Goal: Information Seeking & Learning: Learn about a topic

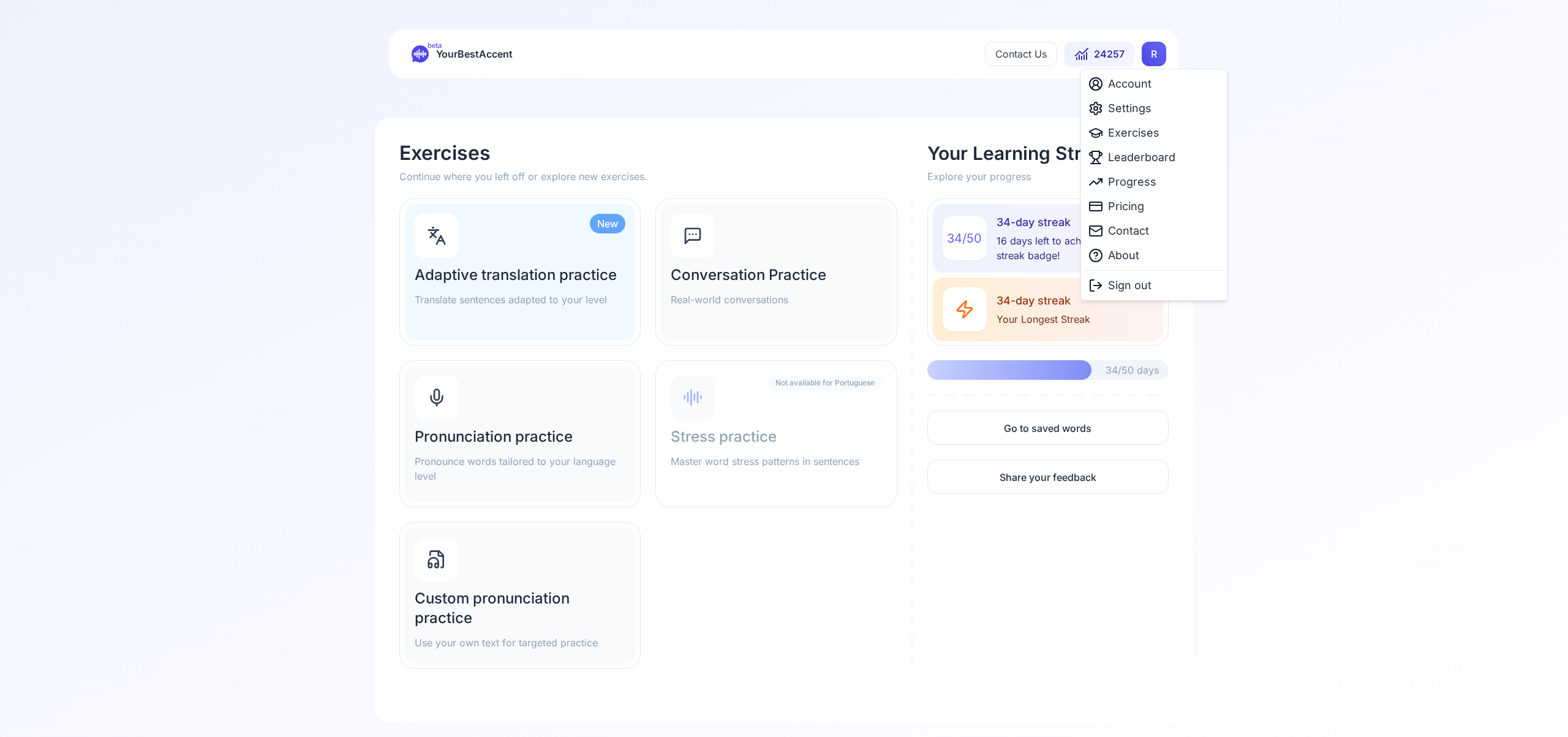
click at [1151, 53] on html "beta YourBestAccent Contact Us 24257 R Exercises Continue where you left off or…" at bounding box center [784, 368] width 1568 height 737
click at [1128, 107] on span "Settings" at bounding box center [1130, 108] width 44 height 17
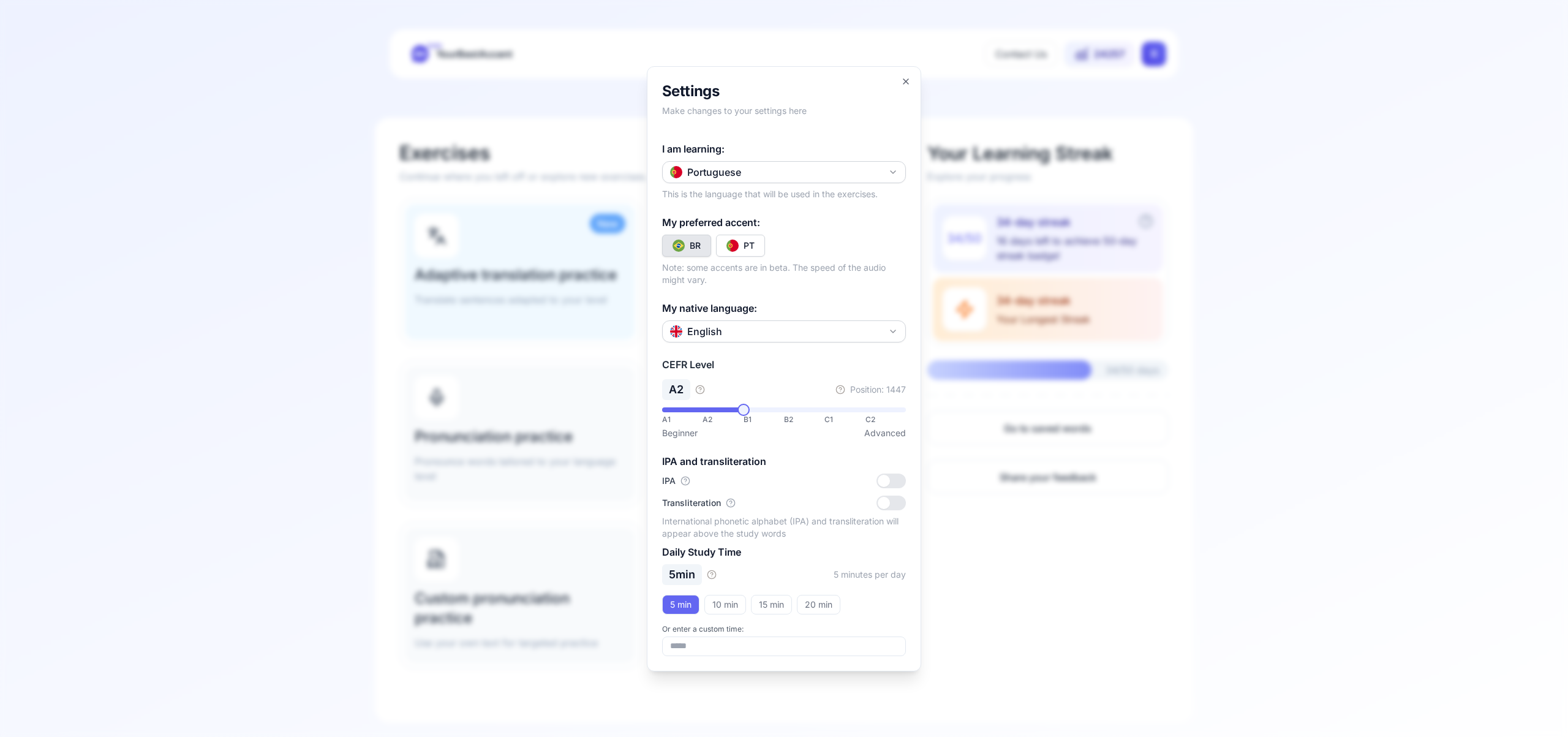
click at [886, 166] on button "Portuguese" at bounding box center [784, 172] width 244 height 22
click at [809, 252] on div "Spanish" at bounding box center [784, 245] width 238 height 22
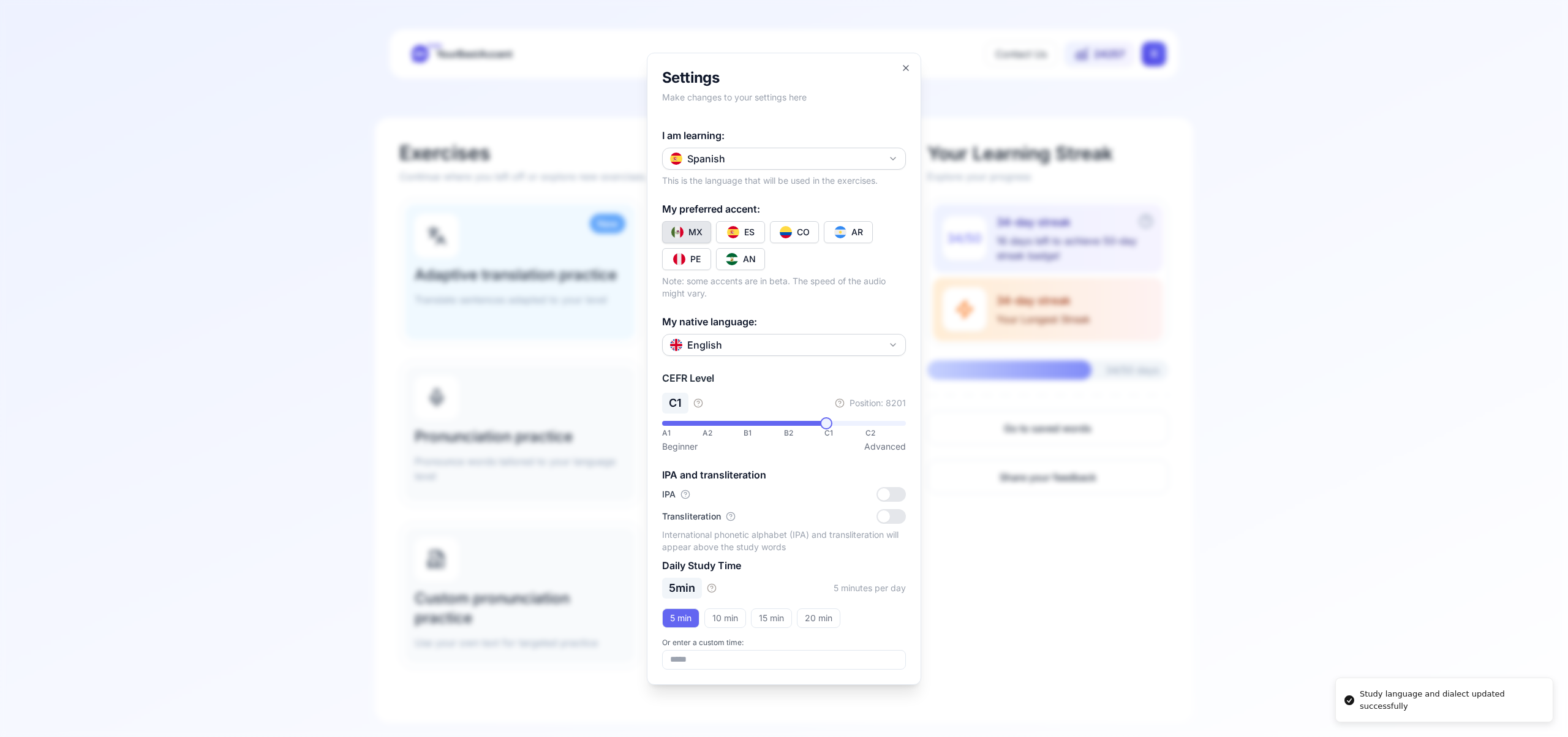
click at [797, 227] on div "CO" at bounding box center [803, 232] width 13 height 12
click at [905, 68] on icon "button" at bounding box center [906, 68] width 10 height 10
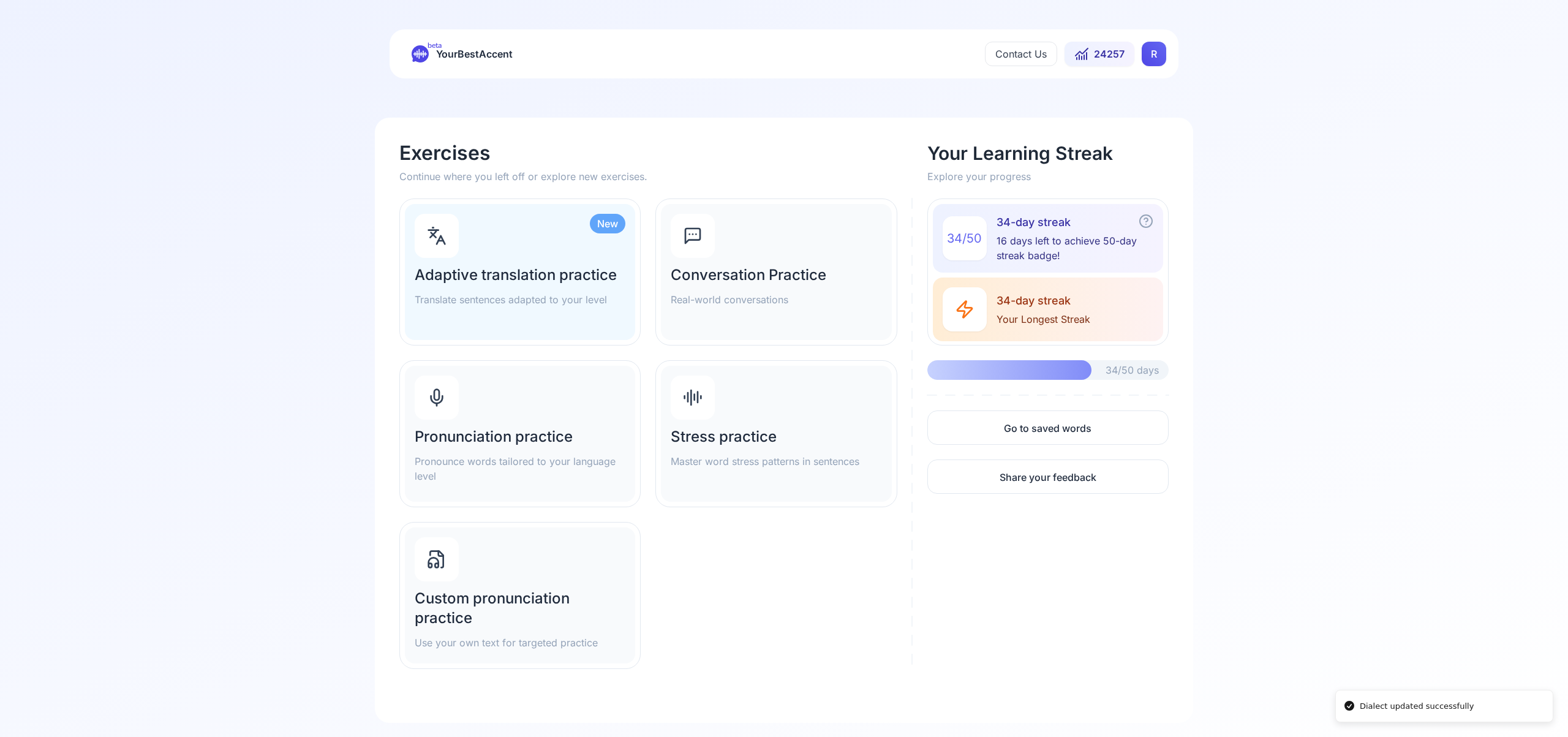
click at [474, 398] on div "Pronunciation practice Pronounce words tailored to your language level" at bounding box center [520, 434] width 230 height 136
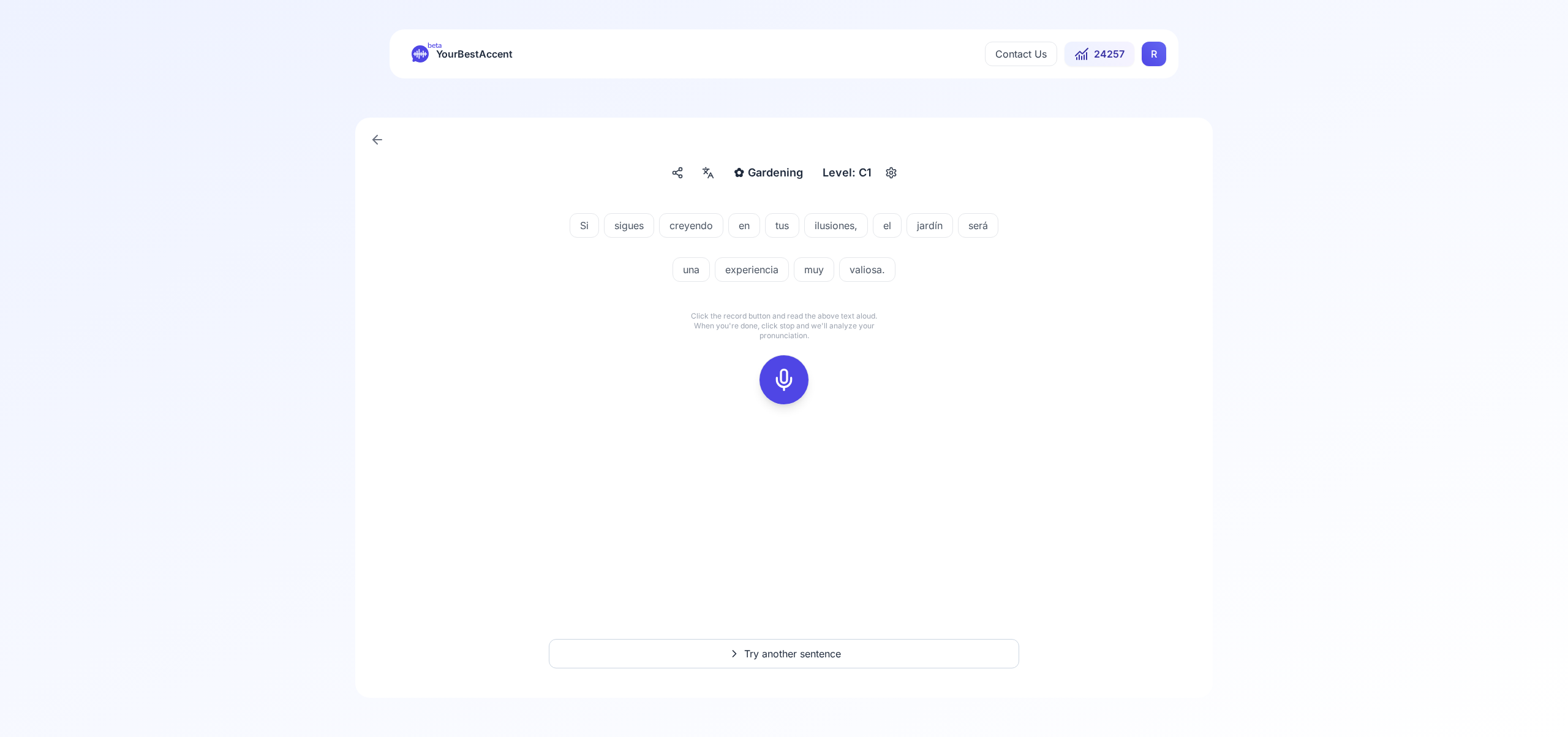
click at [792, 381] on rect at bounding box center [784, 379] width 18 height 18
click at [773, 381] on icon at bounding box center [784, 380] width 25 height 25
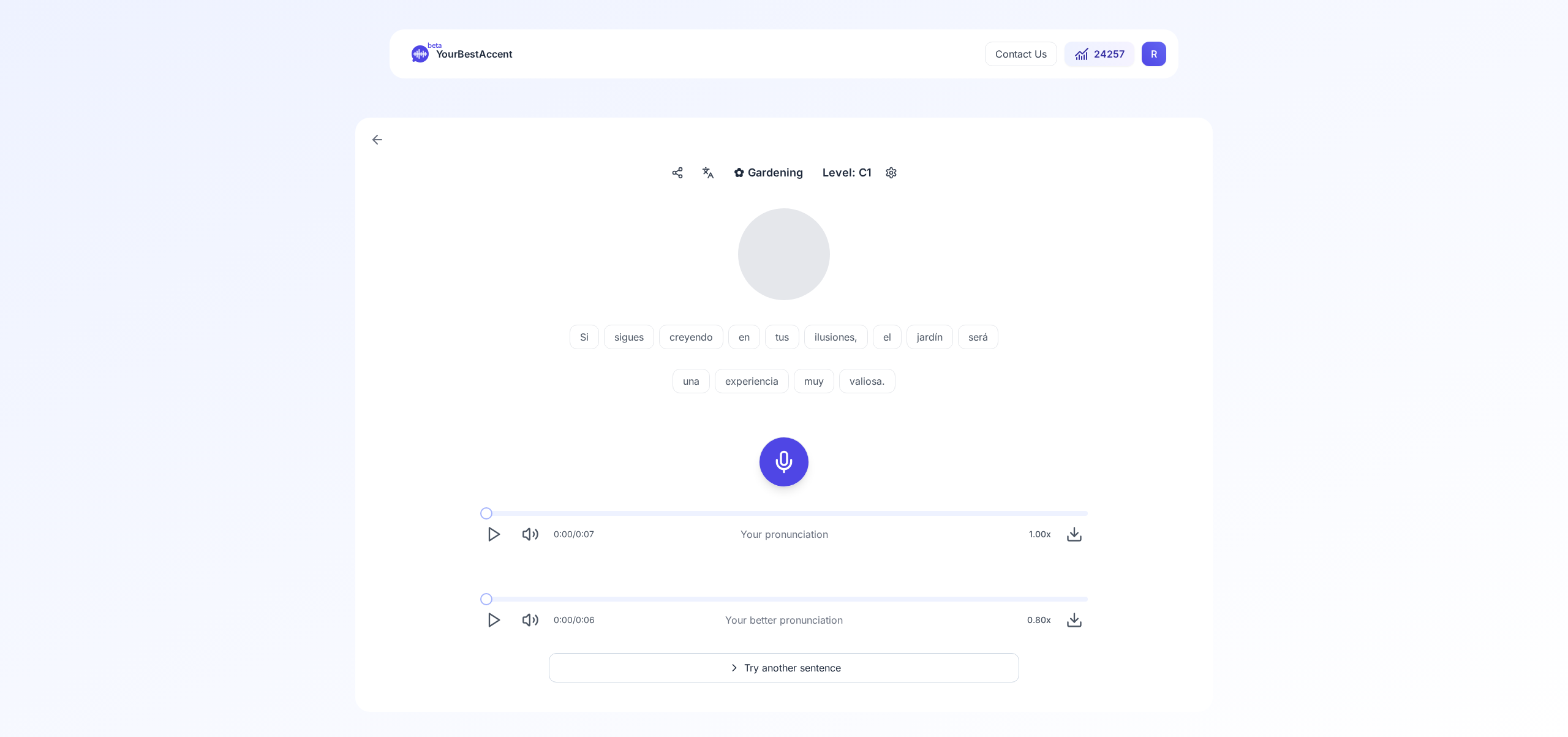
scroll to position [14, 0]
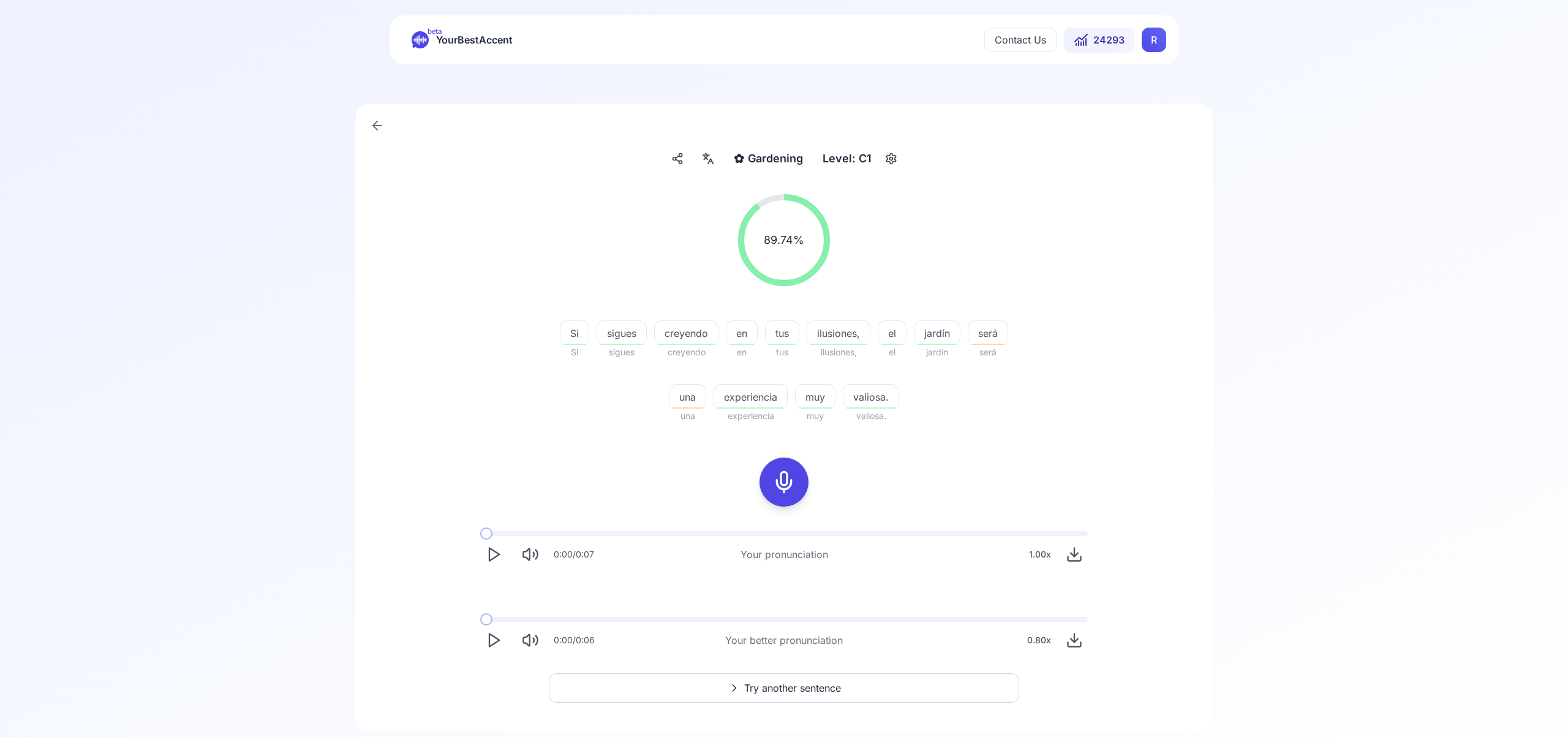
click at [820, 691] on span "Try another sentence" at bounding box center [793, 688] width 97 height 15
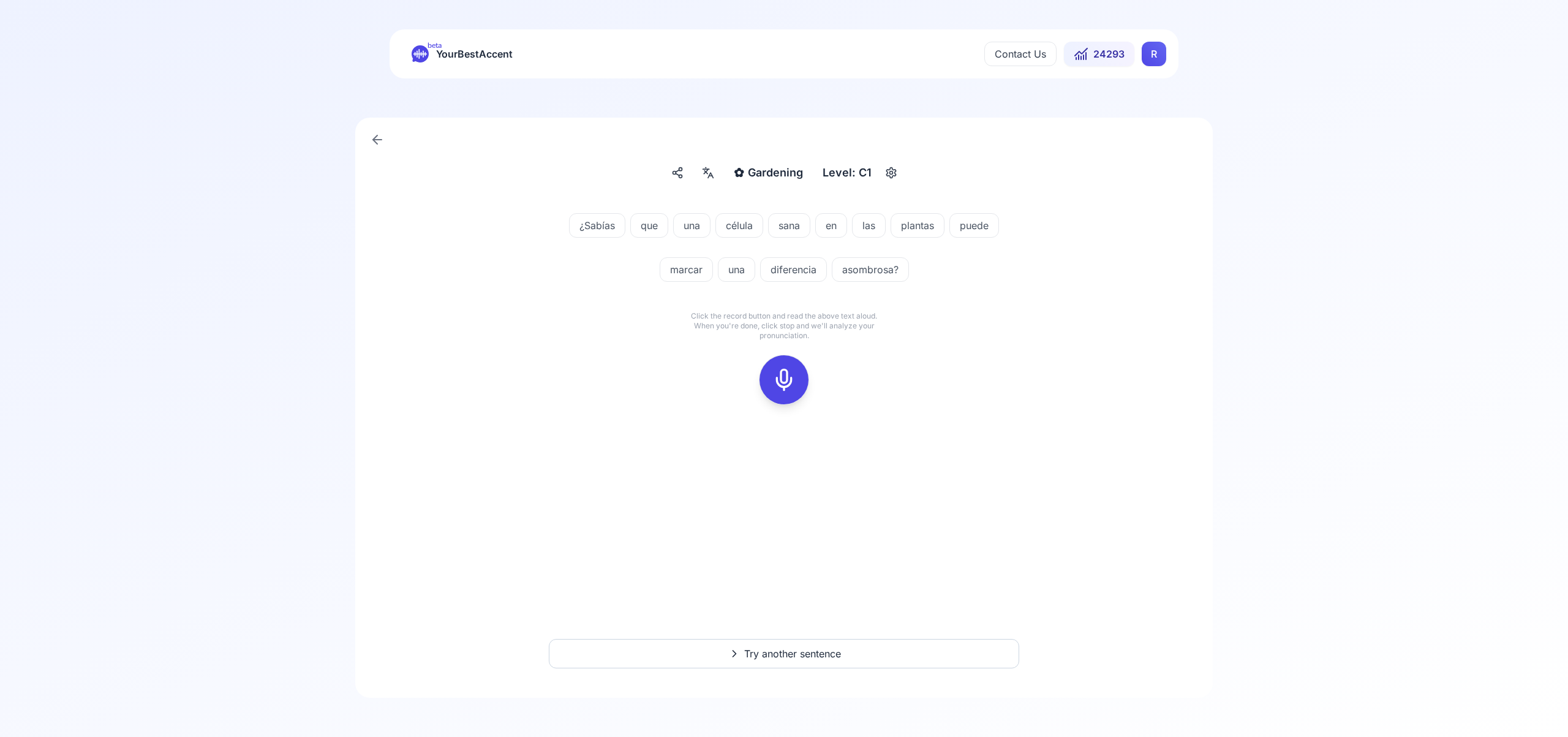
click at [784, 383] on icon at bounding box center [784, 380] width 25 height 25
click at [775, 385] on rect at bounding box center [784, 379] width 18 height 18
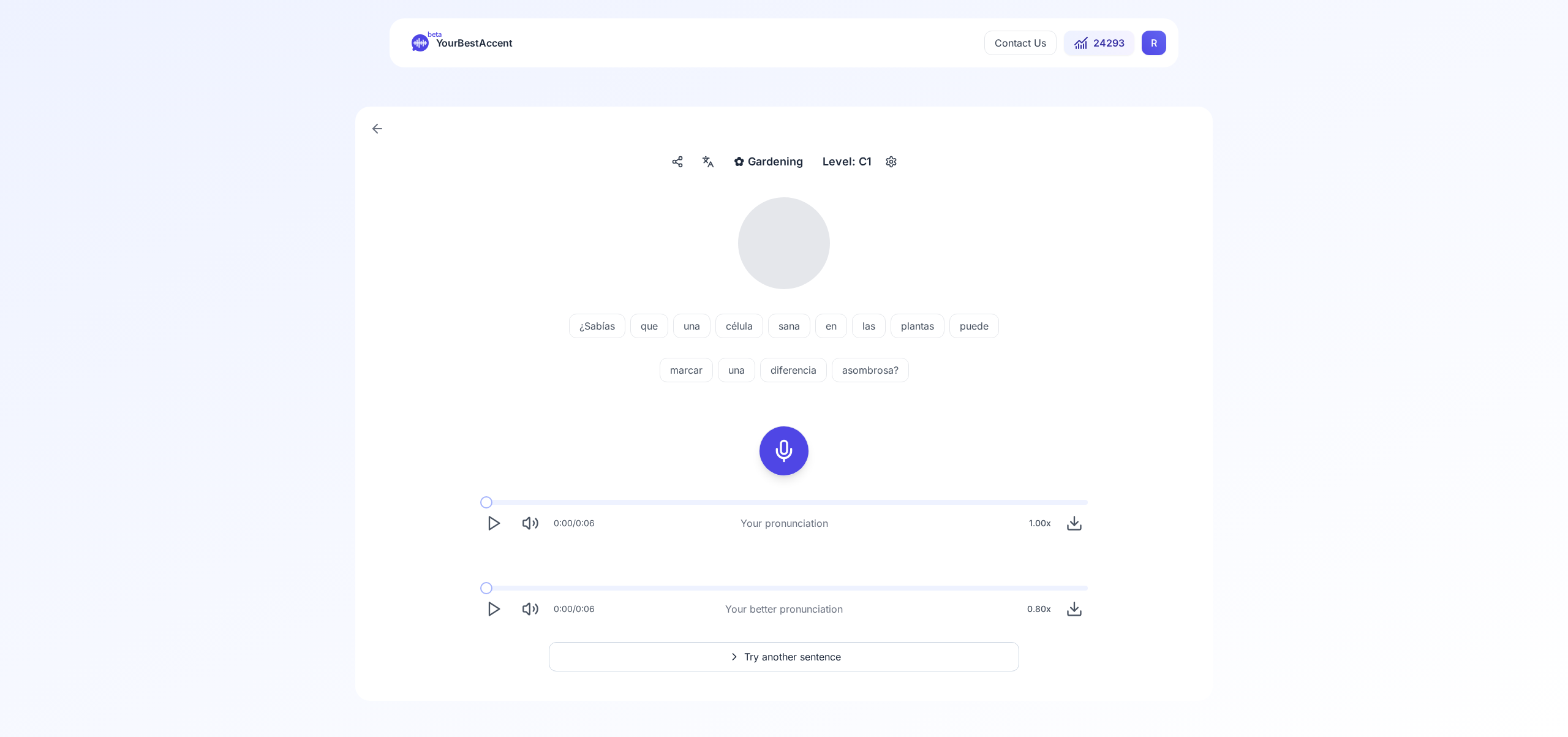
scroll to position [14, 0]
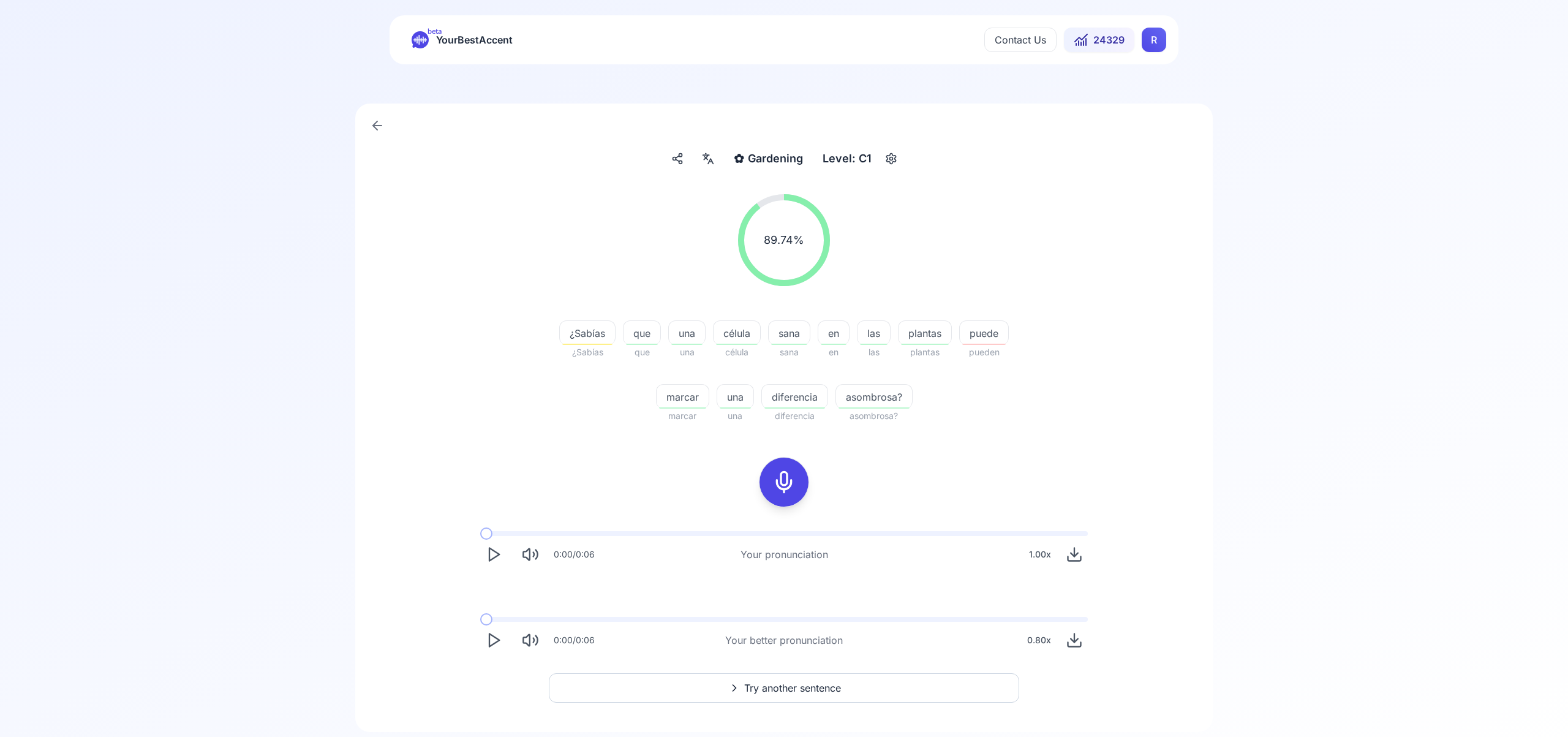
click at [803, 686] on span "Try another sentence" at bounding box center [793, 688] width 97 height 15
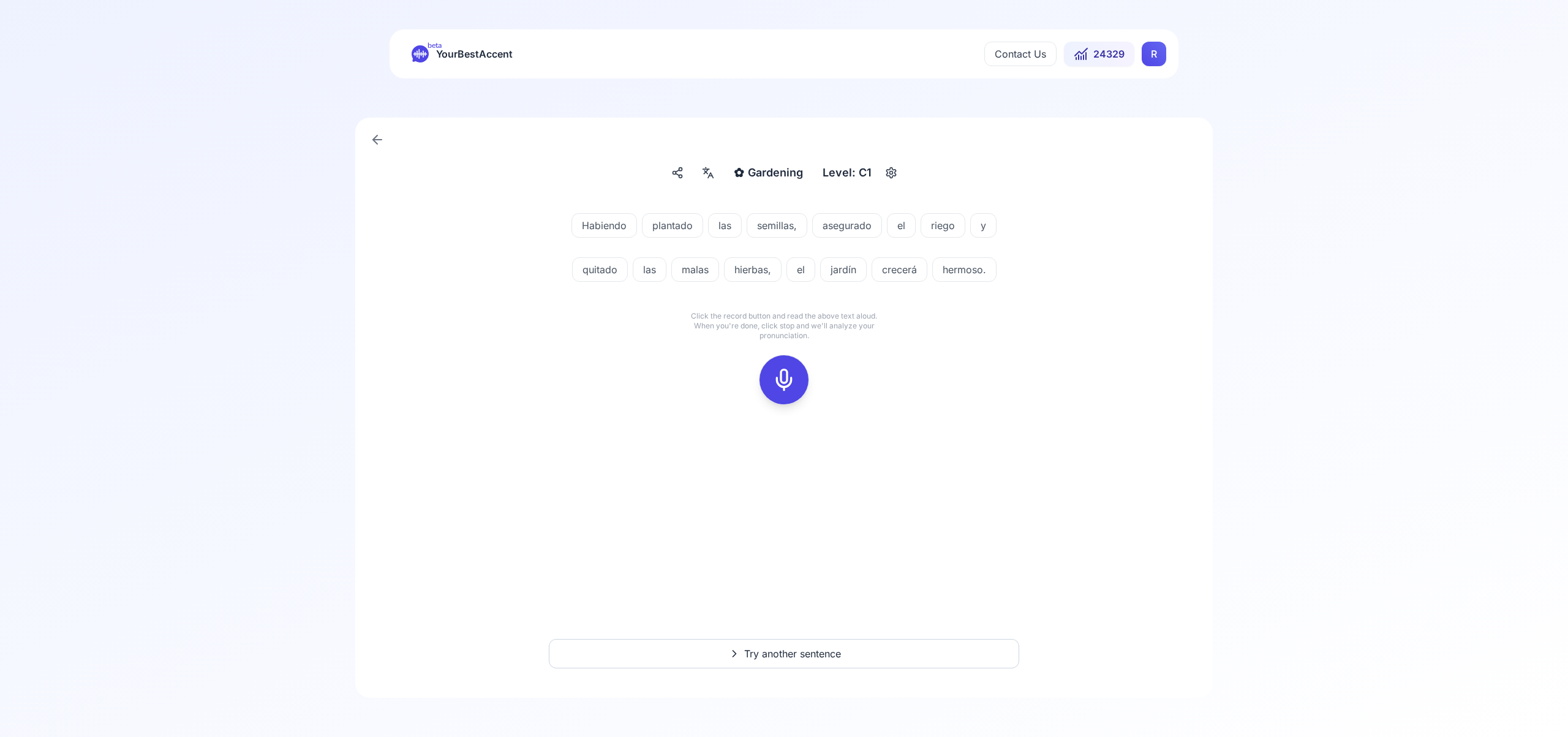
click at [782, 374] on icon at bounding box center [784, 380] width 25 height 25
click at [783, 381] on icon at bounding box center [784, 380] width 25 height 25
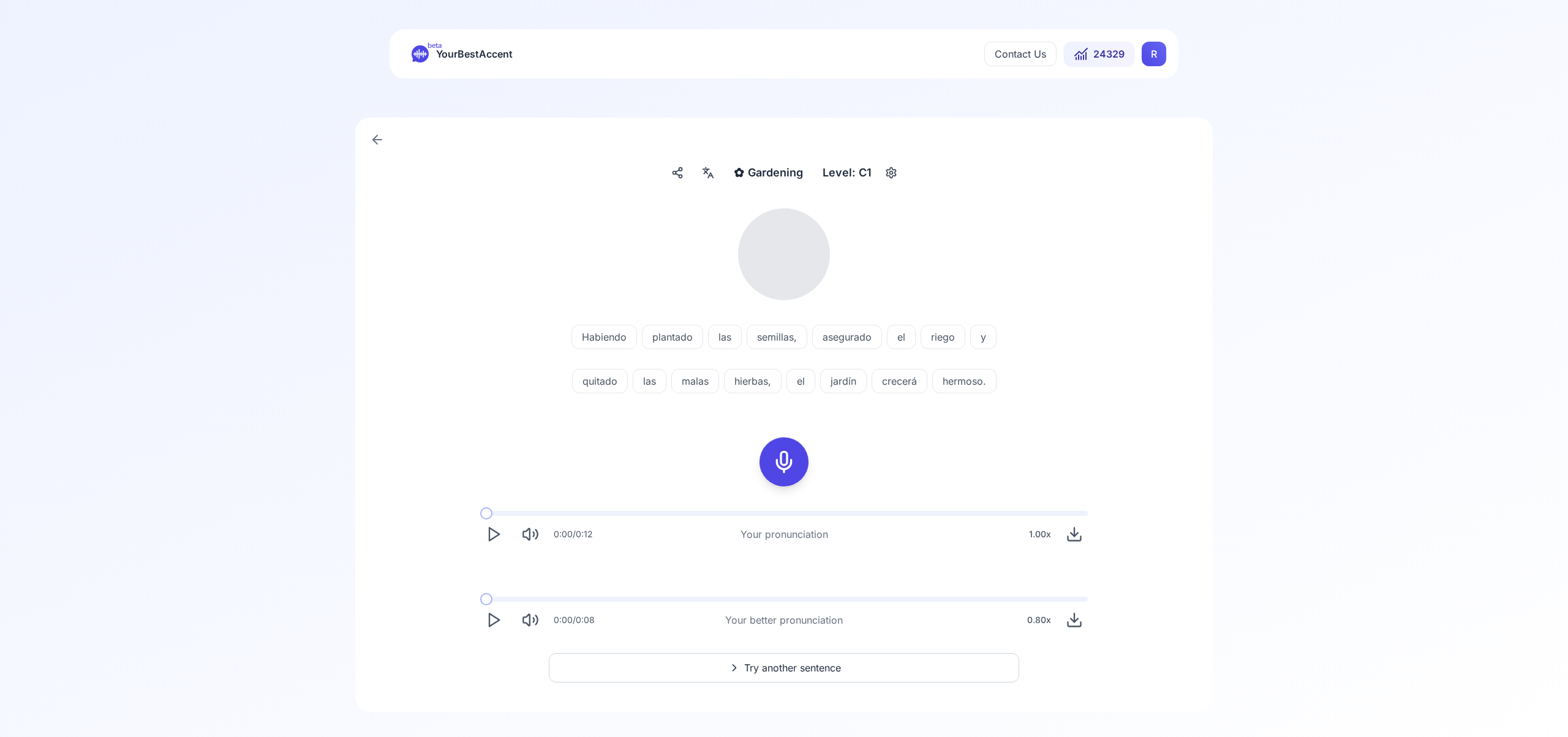
click at [710, 176] on icon at bounding box center [708, 173] width 15 height 12
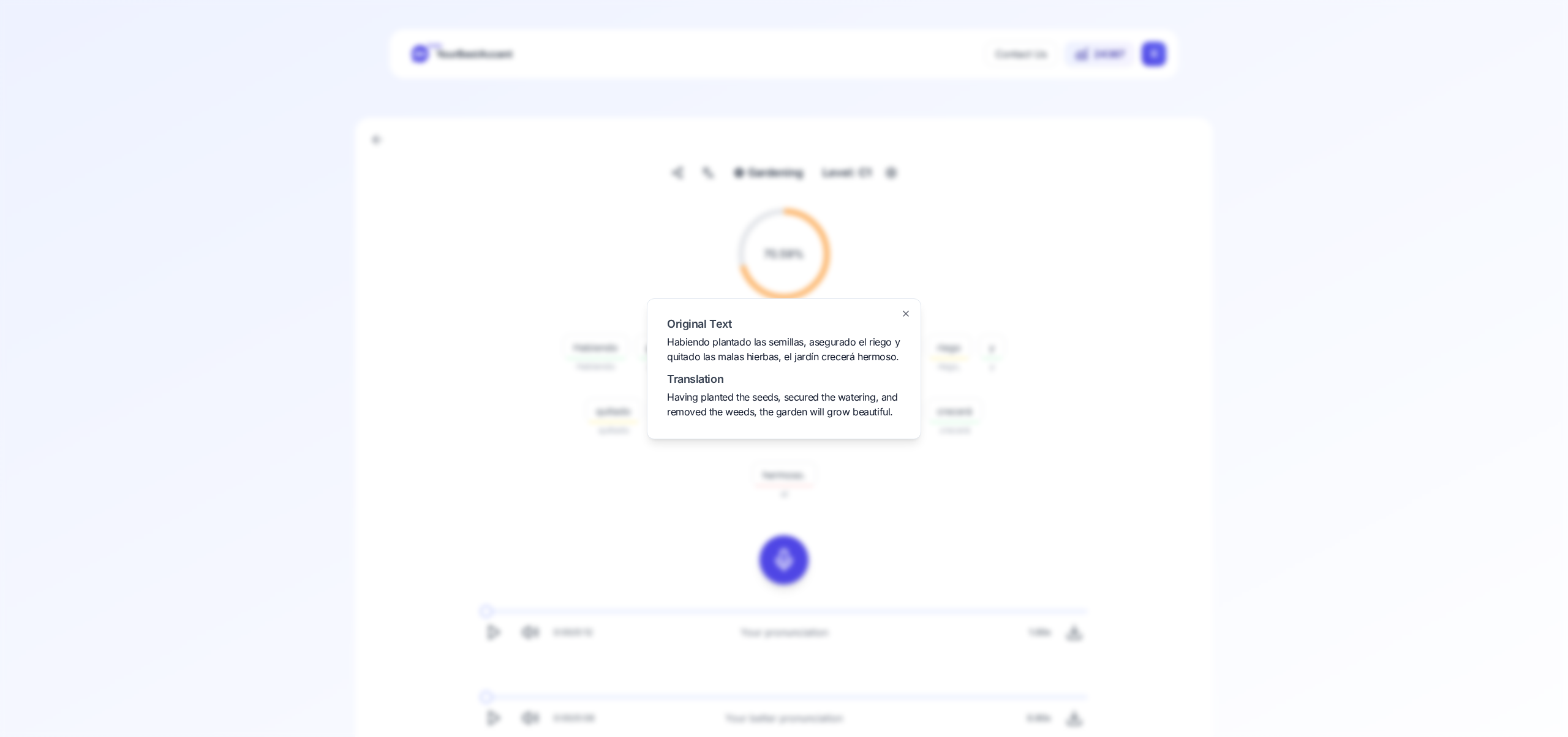
click at [903, 313] on icon "button" at bounding box center [906, 313] width 10 height 10
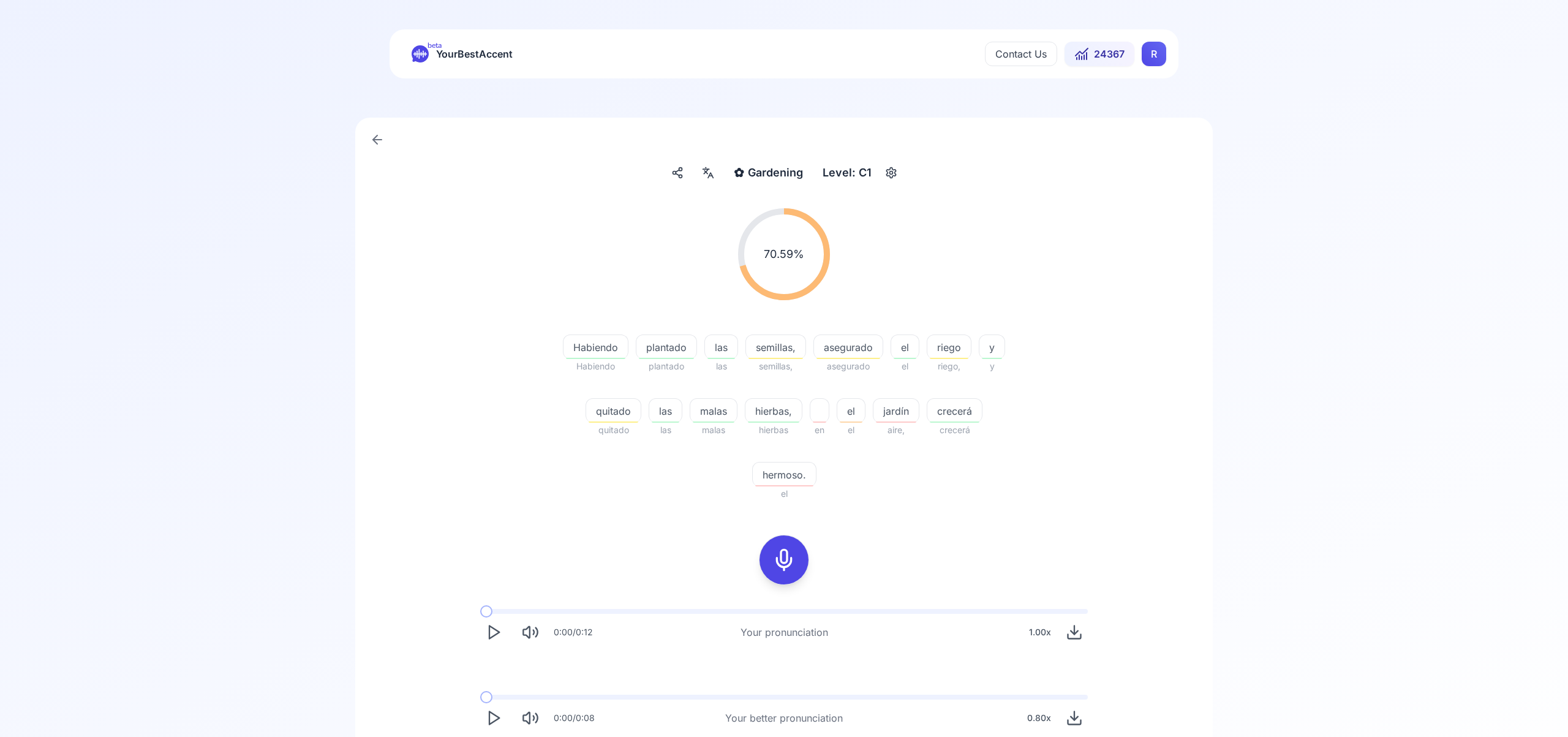
scroll to position [54, 0]
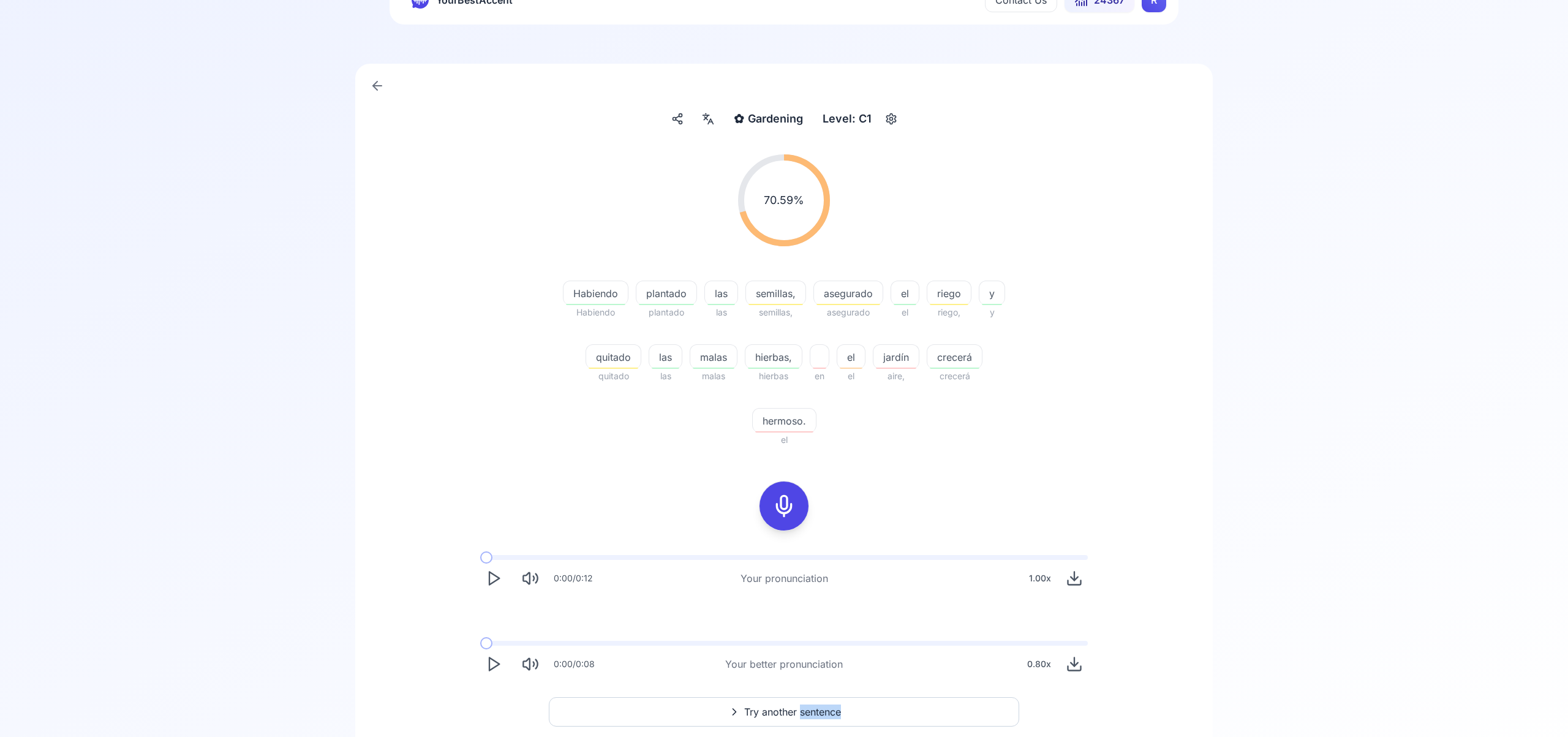
click at [793, 716] on span "Try another sentence" at bounding box center [793, 712] width 97 height 15
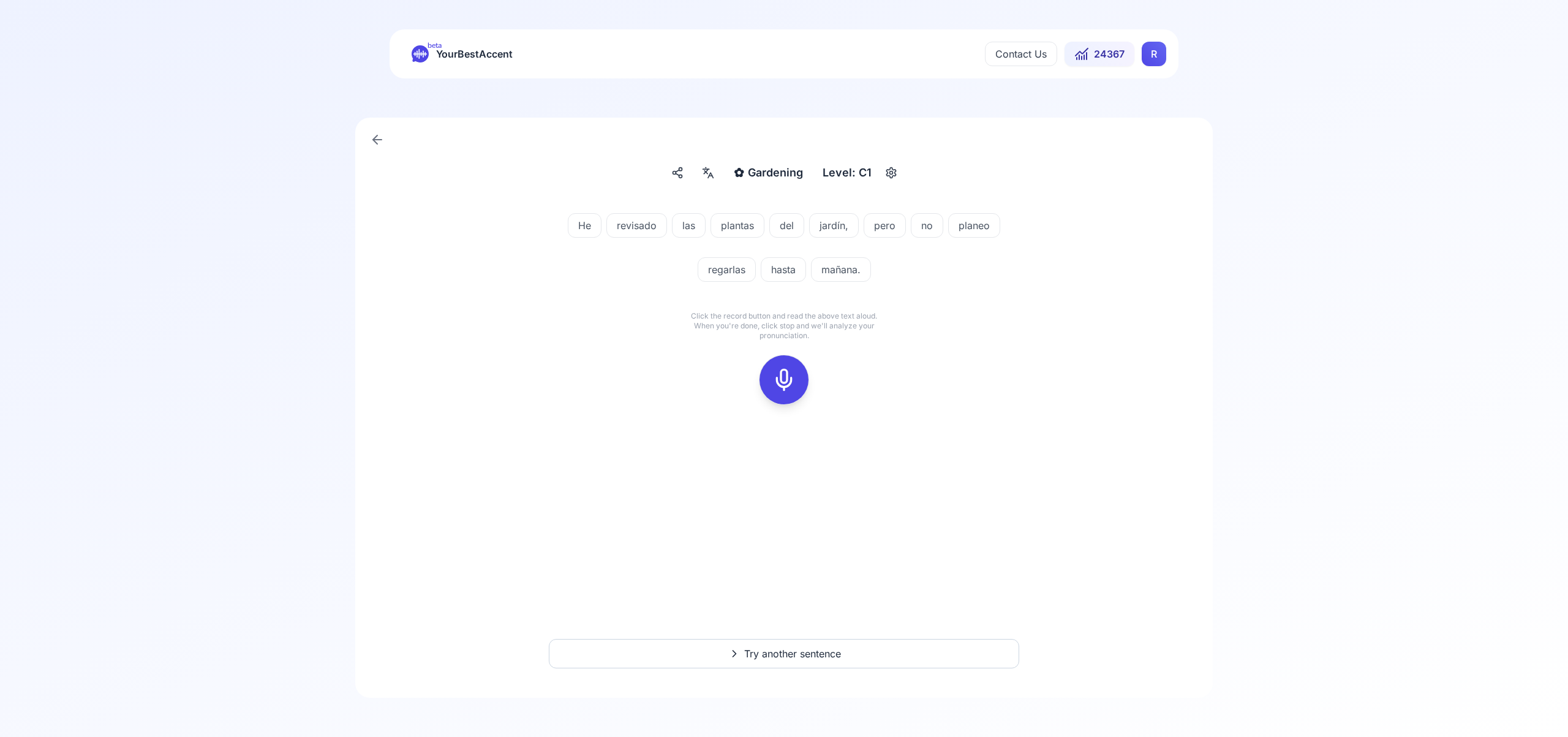
click at [786, 379] on icon at bounding box center [784, 380] width 25 height 25
click at [787, 390] on icon at bounding box center [784, 380] width 25 height 25
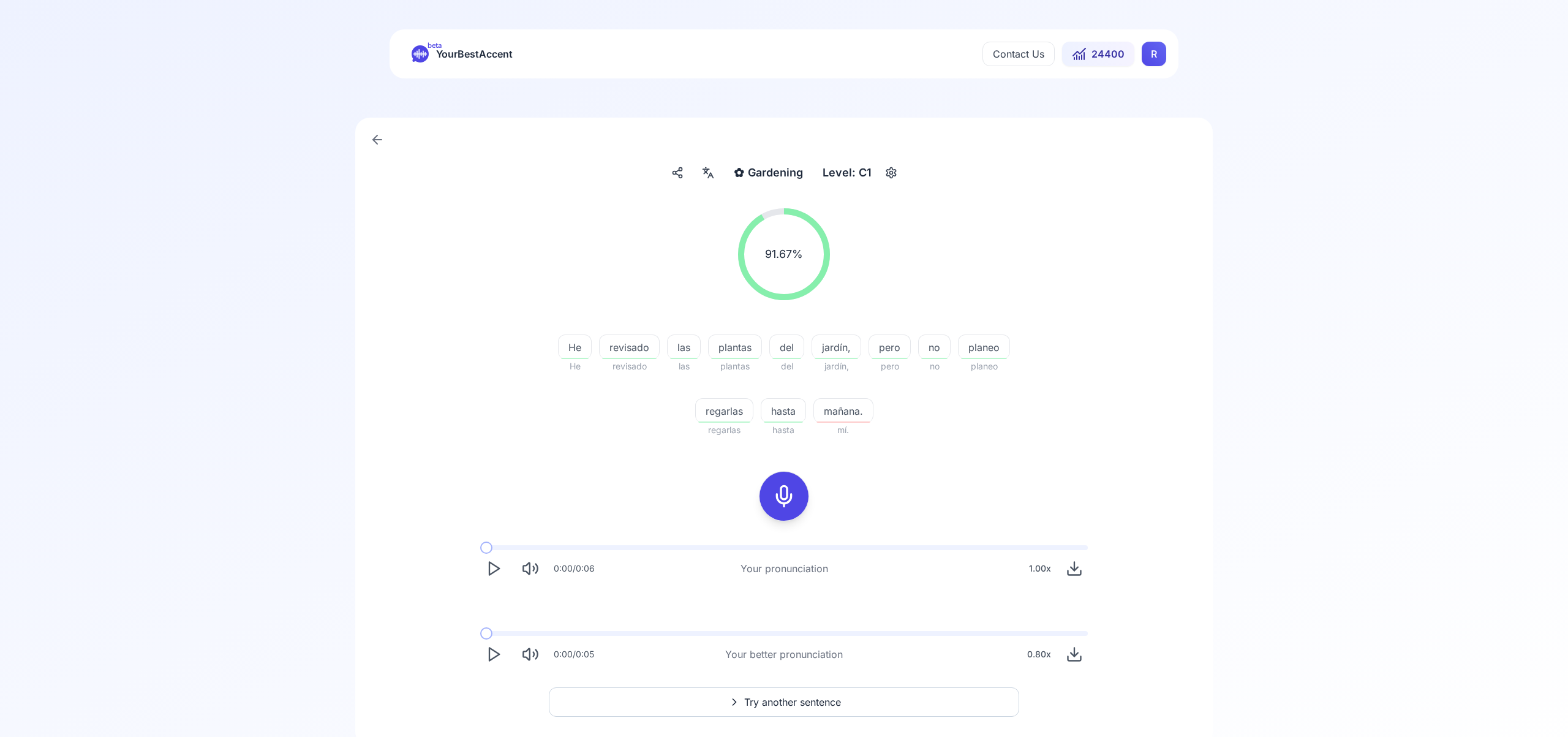
click at [818, 701] on span "Try another sentence" at bounding box center [793, 702] width 97 height 15
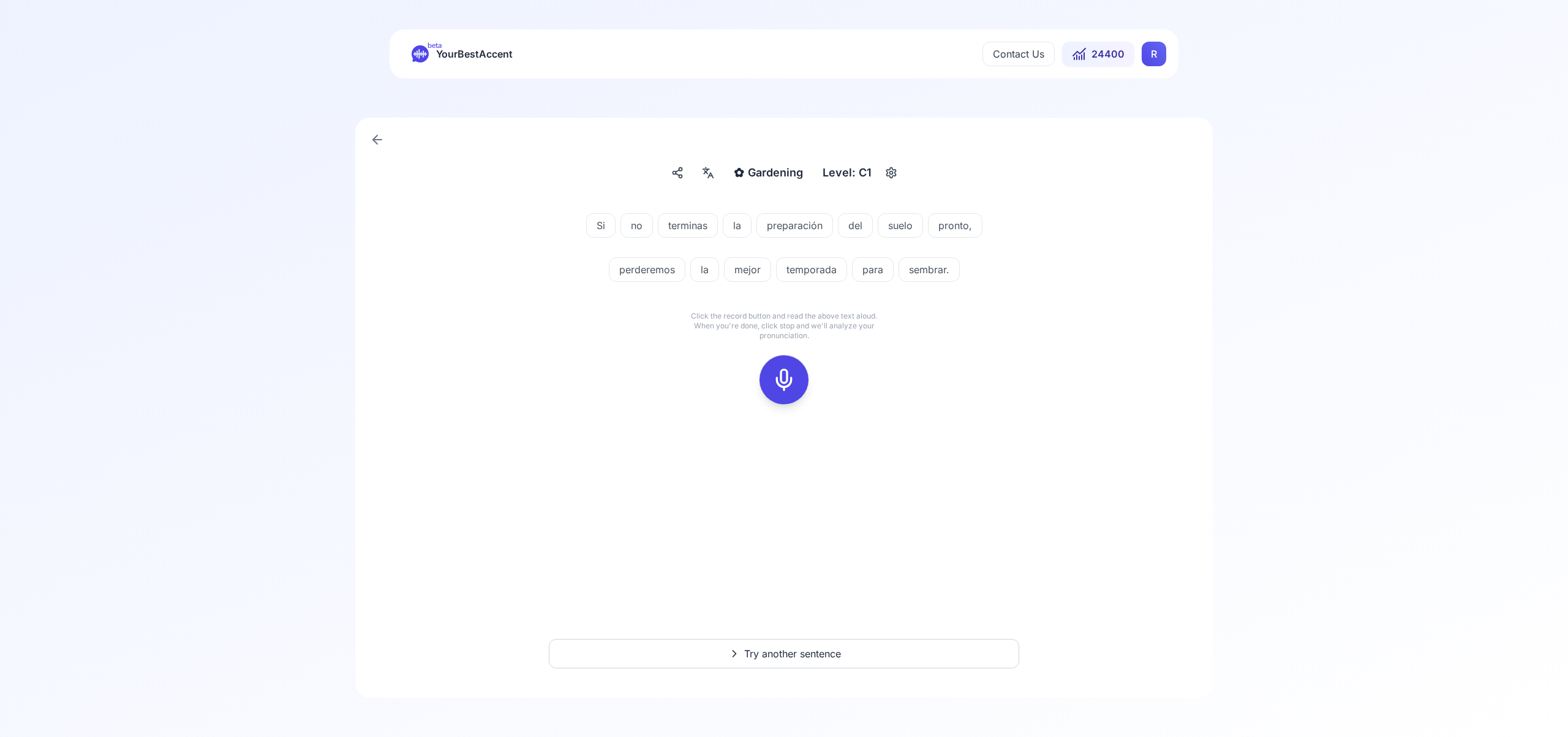
click at [784, 381] on icon at bounding box center [784, 380] width 25 height 25
click at [785, 378] on icon at bounding box center [784, 380] width 25 height 25
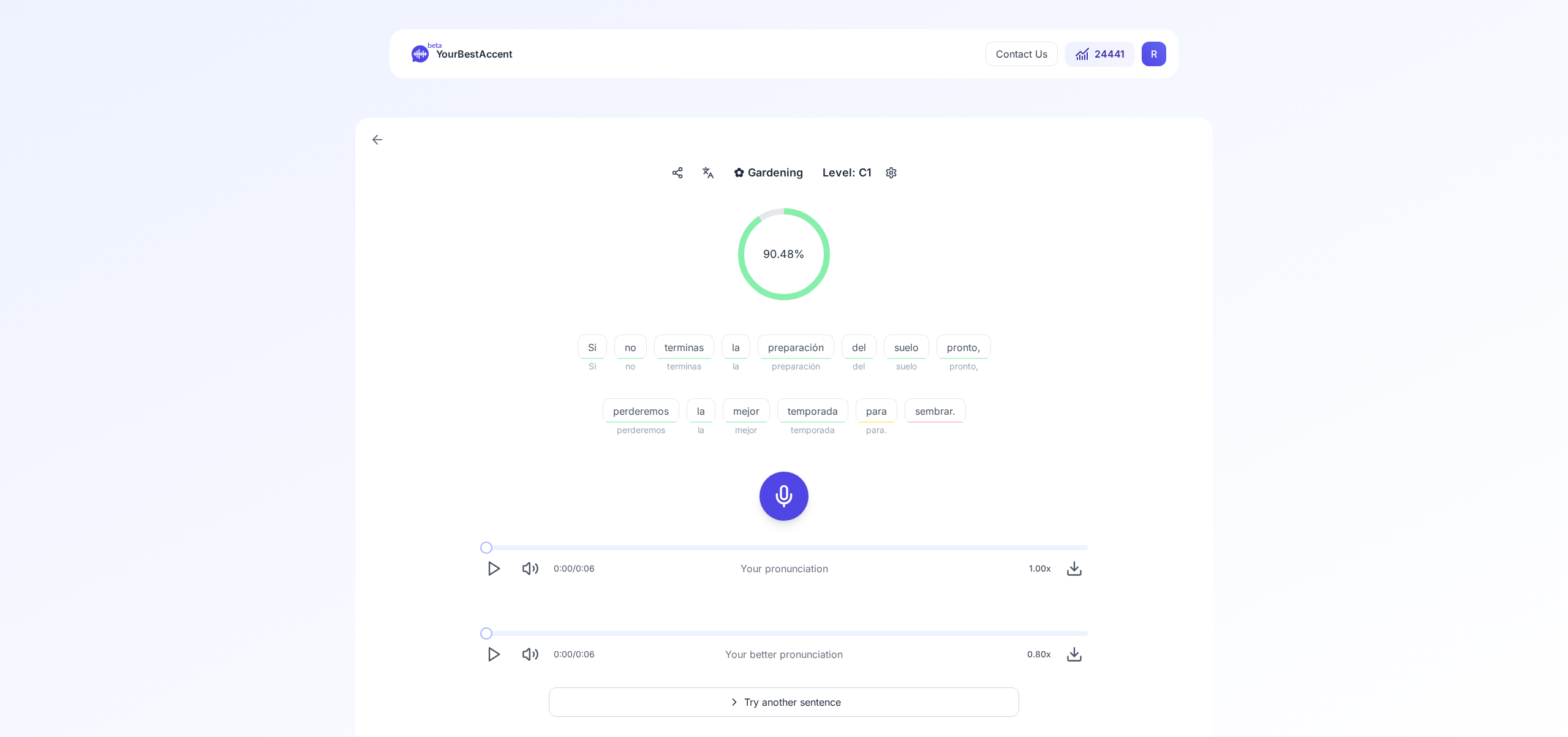
click at [1160, 57] on html "beta YourBestAccent Contact Us 24441 R ✿ Gardening Gardening Level: C1 90.48 % …" at bounding box center [784, 368] width 1568 height 737
click at [1149, 112] on span "Settings" at bounding box center [1130, 108] width 44 height 17
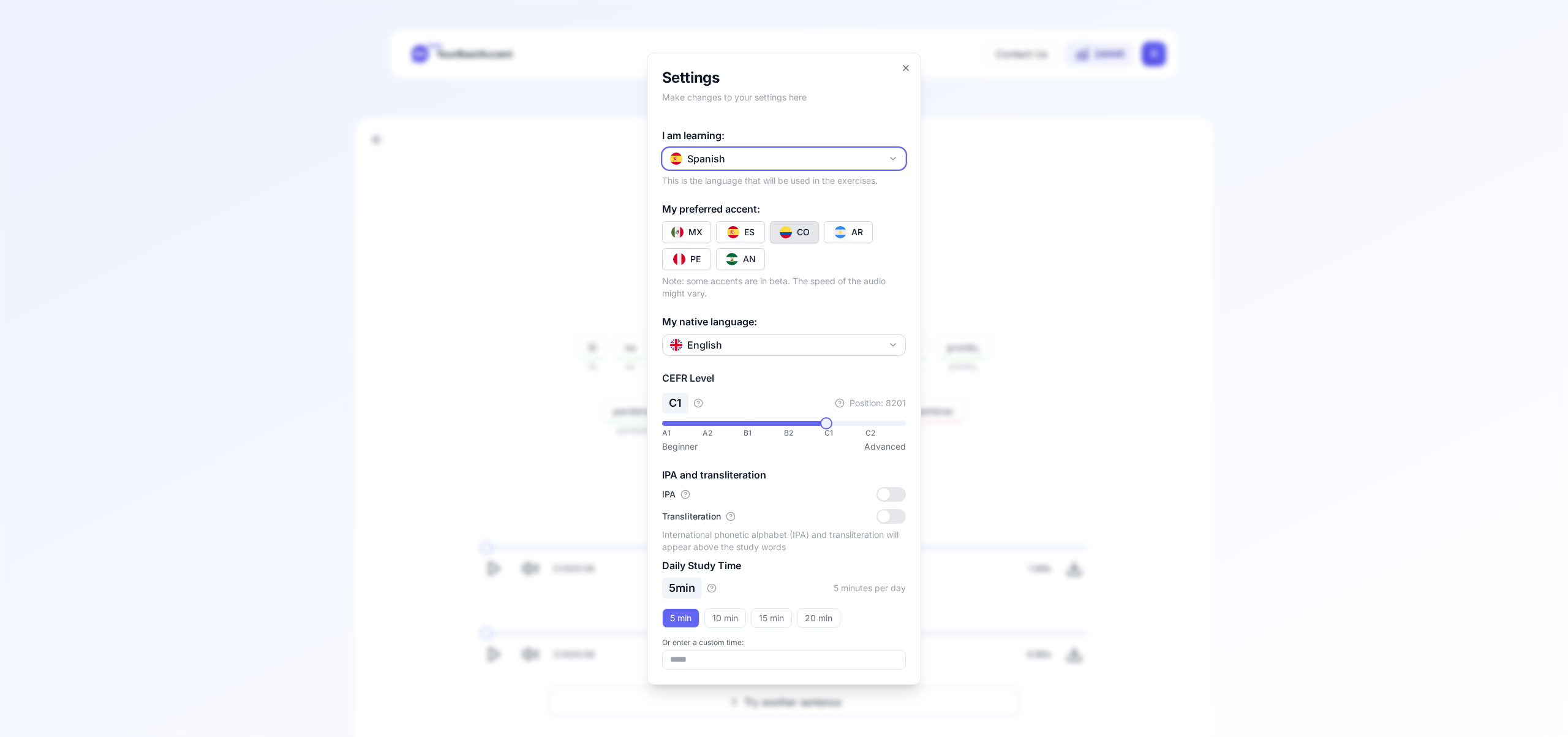
click at [891, 156] on icon "button" at bounding box center [893, 159] width 10 height 10
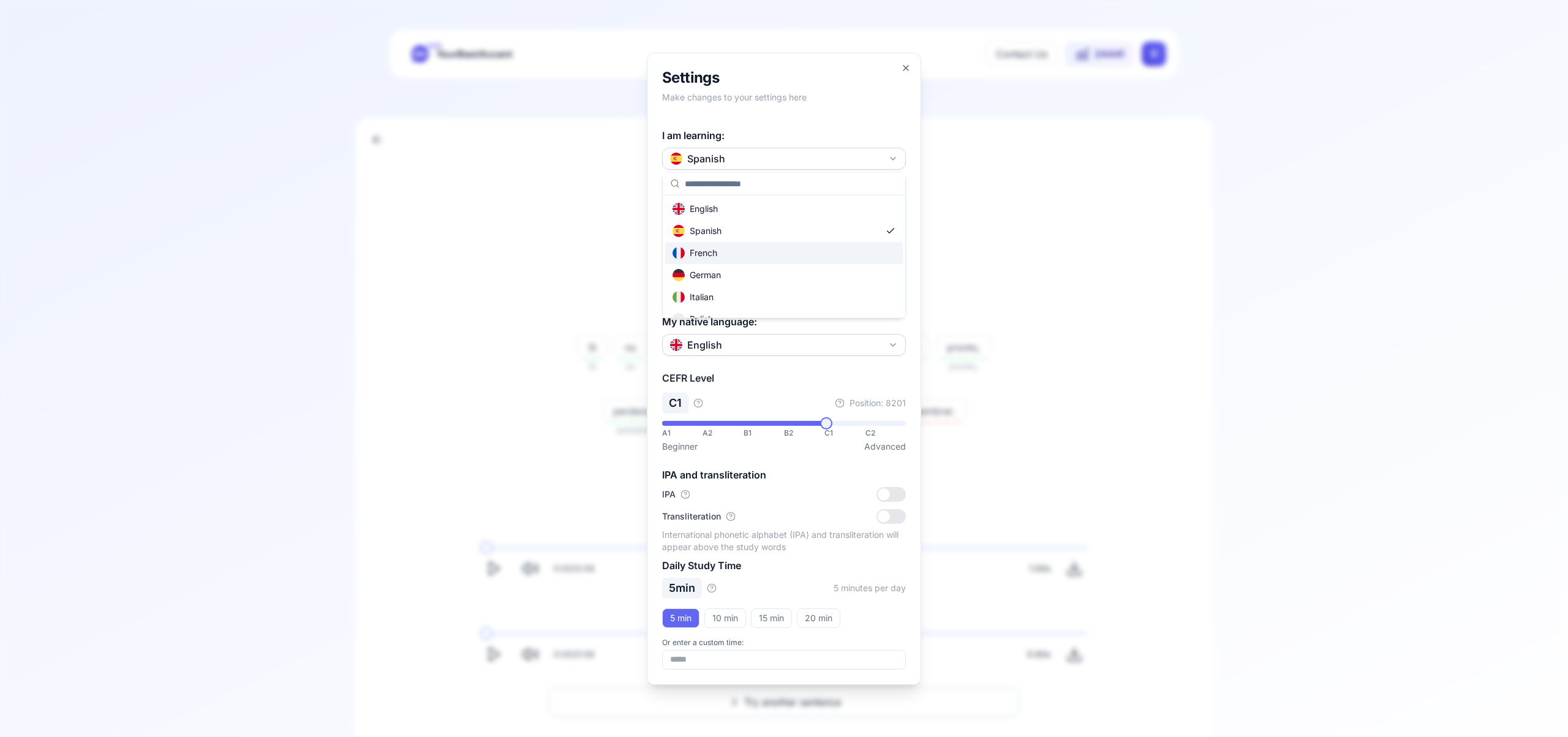
click at [780, 253] on div "French" at bounding box center [784, 253] width 238 height 22
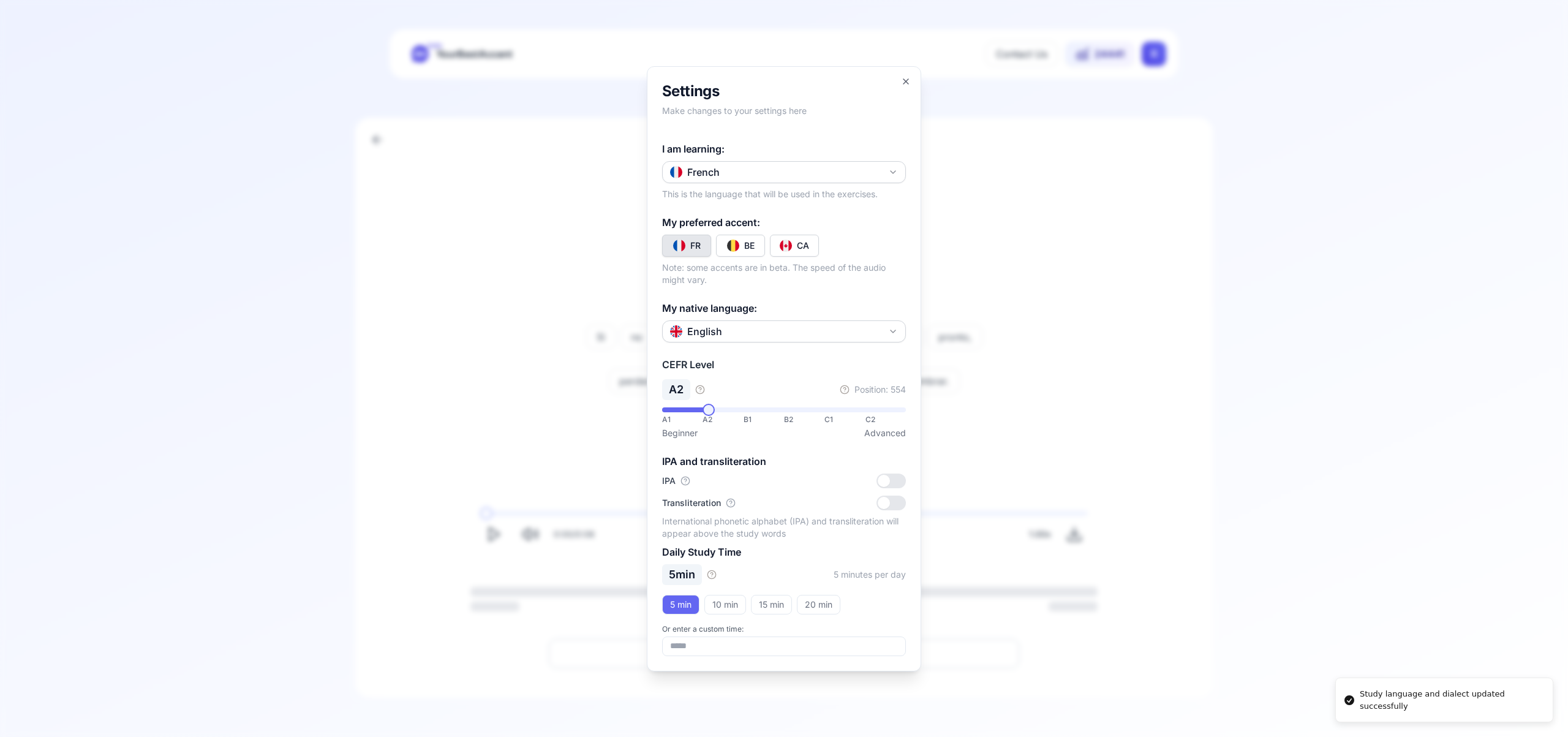
click at [784, 245] on img "Toggle fr-CA" at bounding box center [786, 246] width 12 height 12
click at [906, 83] on icon "button" at bounding box center [906, 81] width 10 height 10
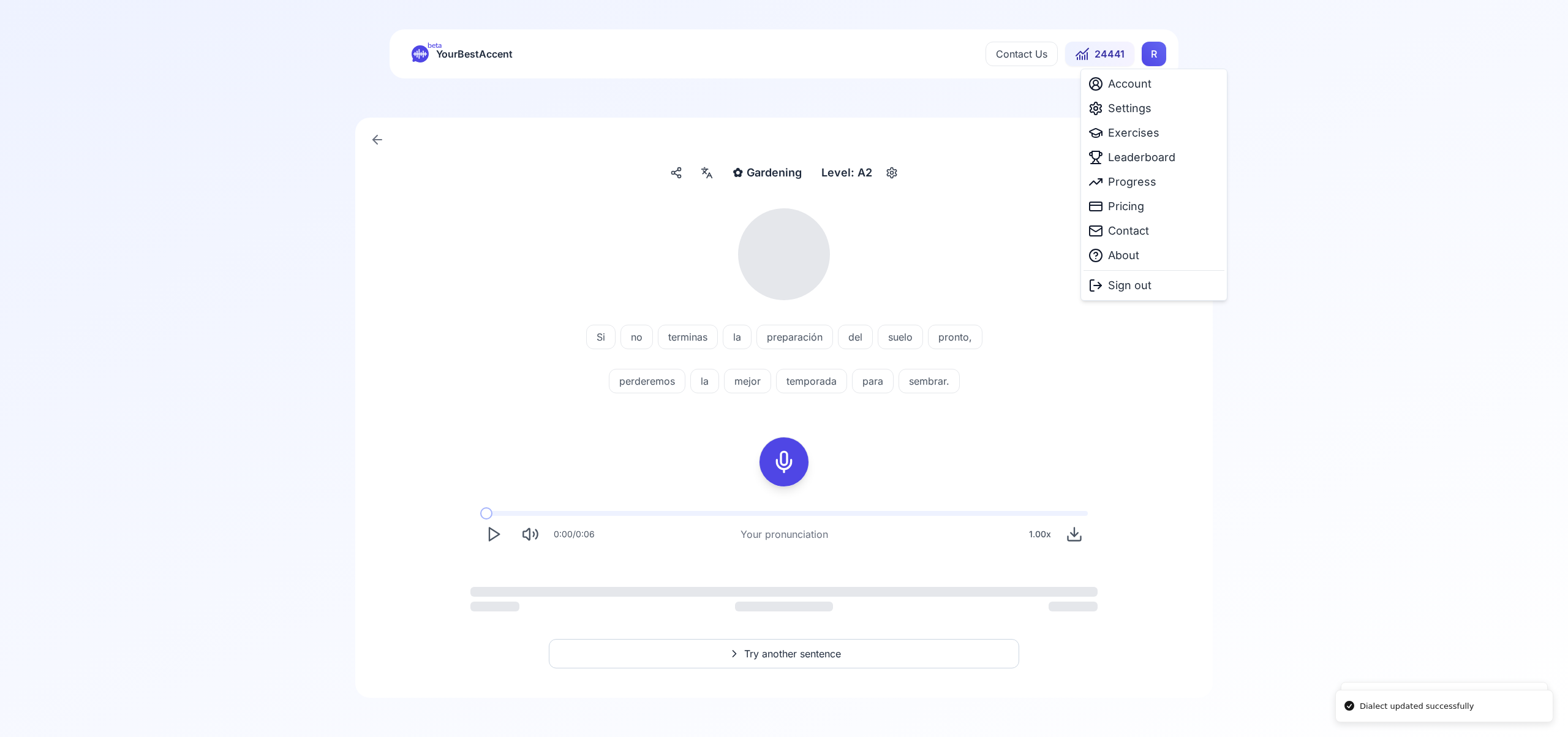
click at [1149, 54] on html "Dialect updated successfully Study language and dialect updated successfully be…" at bounding box center [784, 368] width 1568 height 737
click at [1132, 132] on span "Exercises" at bounding box center [1134, 133] width 52 height 17
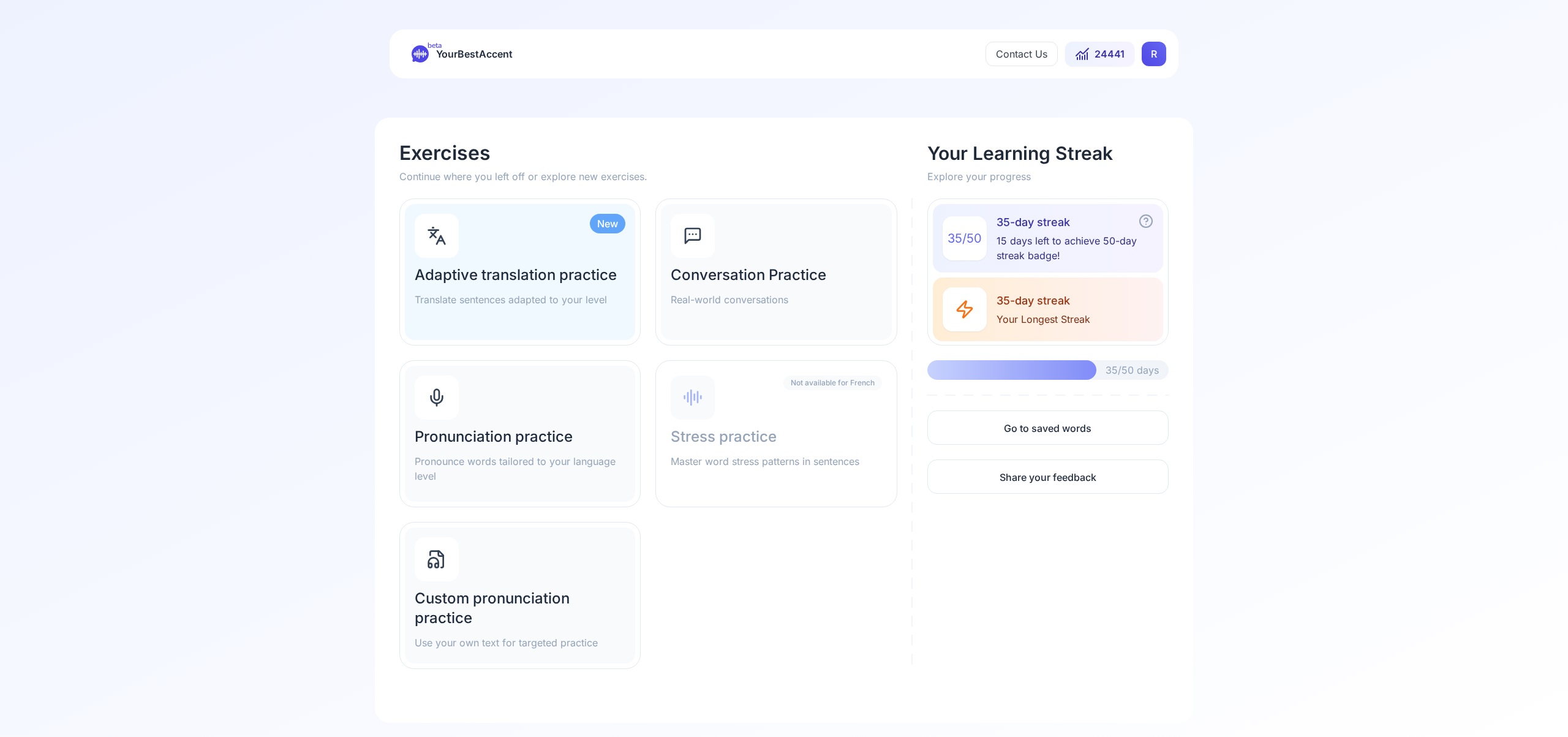
click at [557, 405] on div "Pronunciation practice Pronounce words tailored to your language level" at bounding box center [520, 434] width 230 height 136
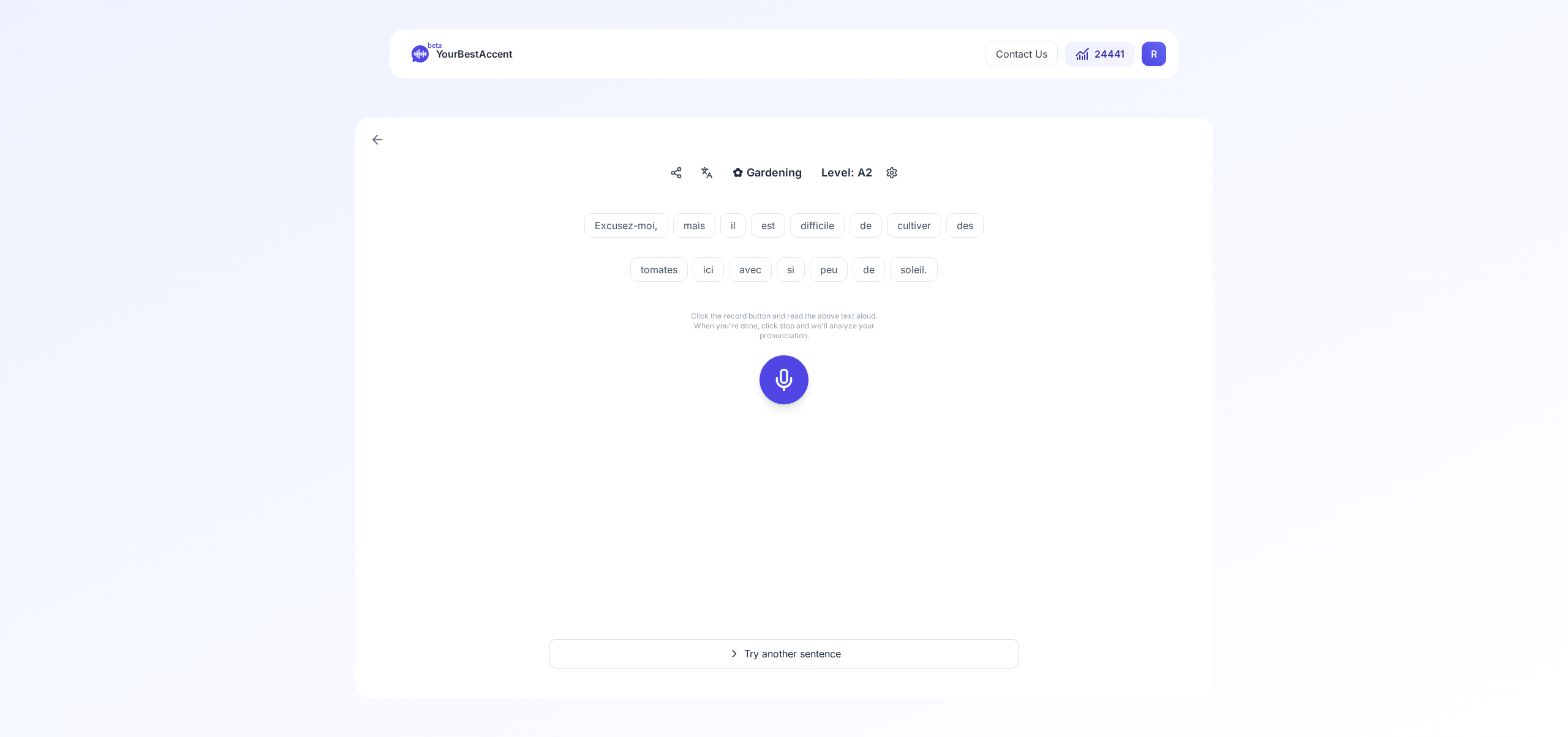
click at [790, 382] on icon at bounding box center [784, 380] width 25 height 25
click at [790, 386] on icon at bounding box center [784, 380] width 25 height 25
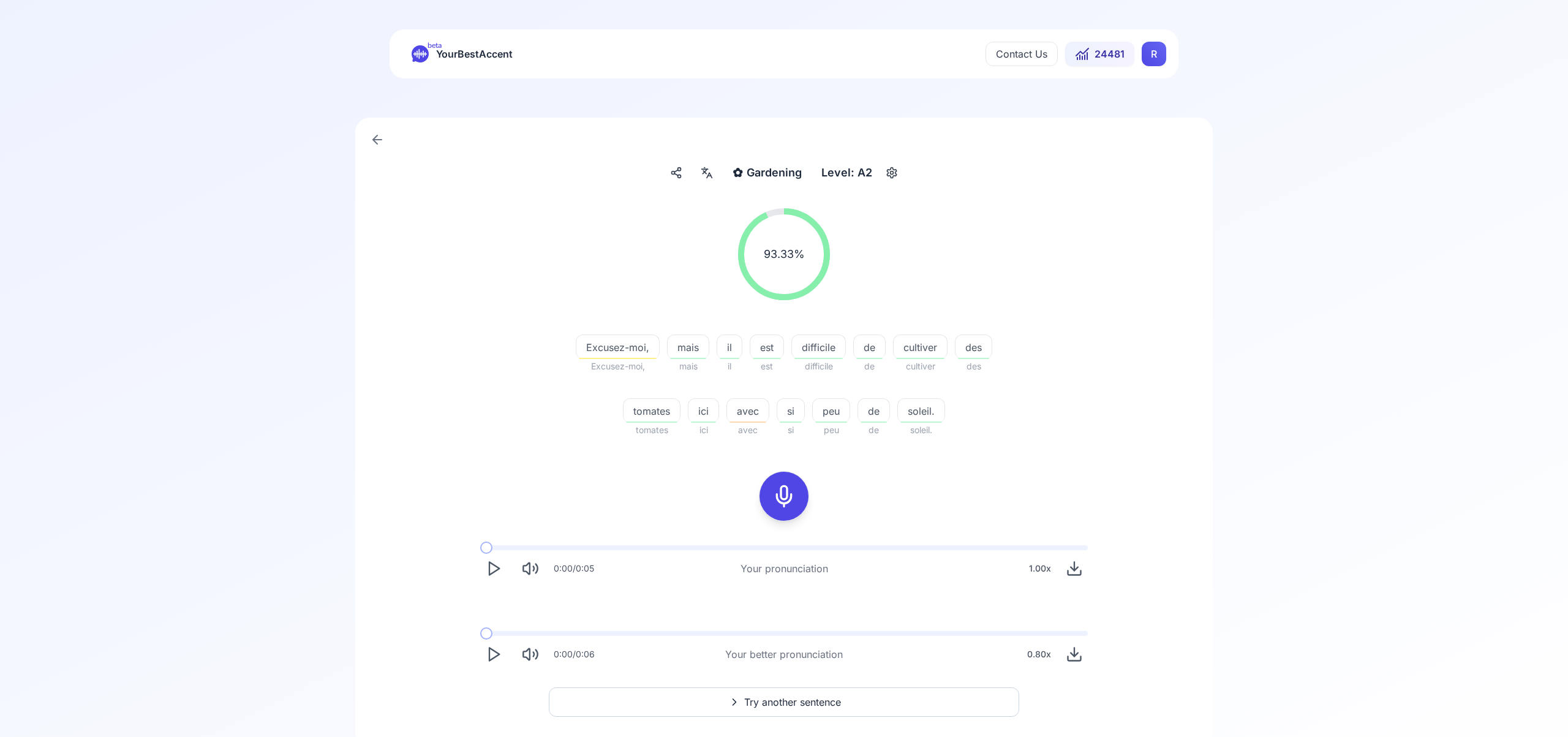
click at [781, 702] on span "Try another sentence" at bounding box center [793, 702] width 97 height 15
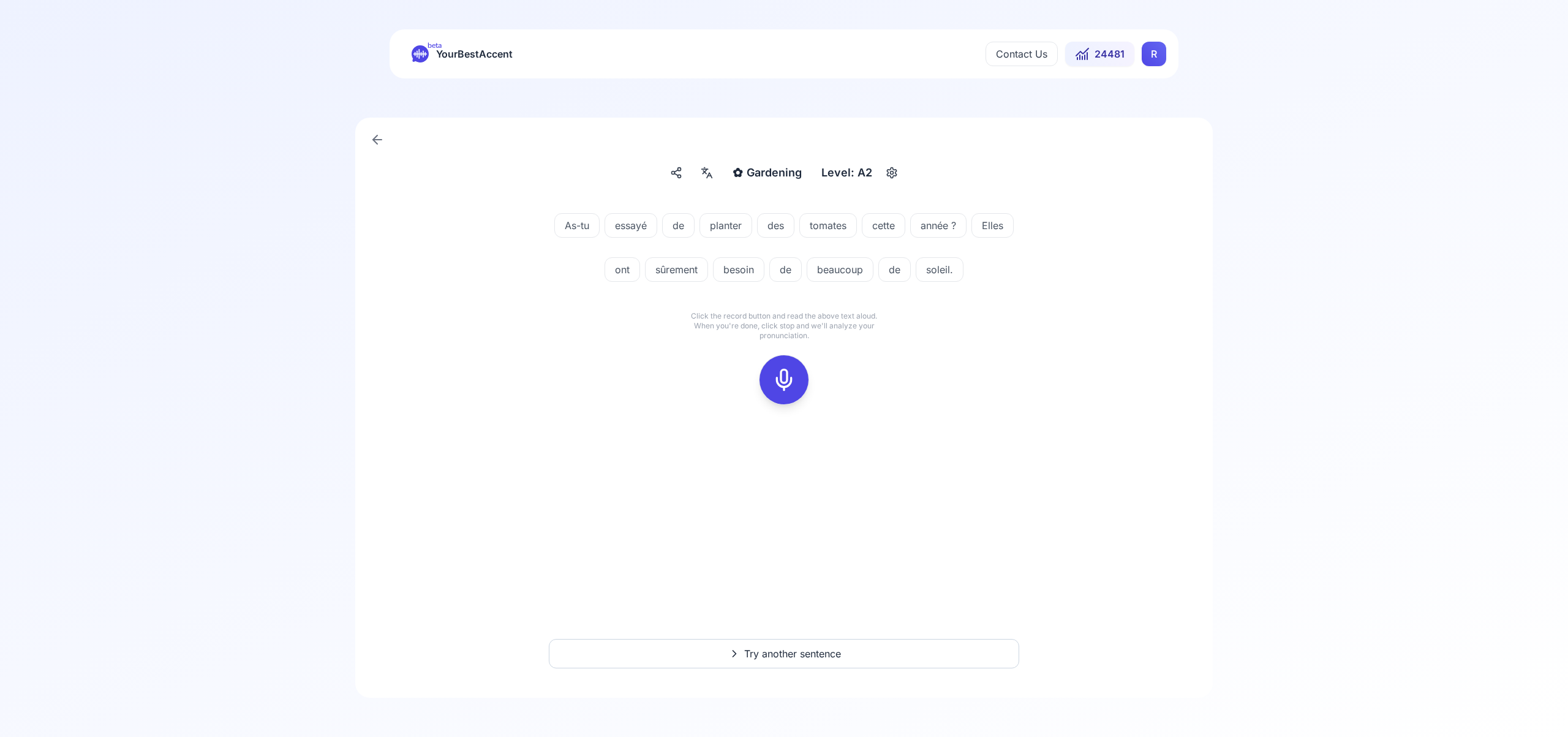
click at [781, 381] on icon at bounding box center [784, 380] width 25 height 25
click at [786, 369] on icon at bounding box center [784, 380] width 25 height 25
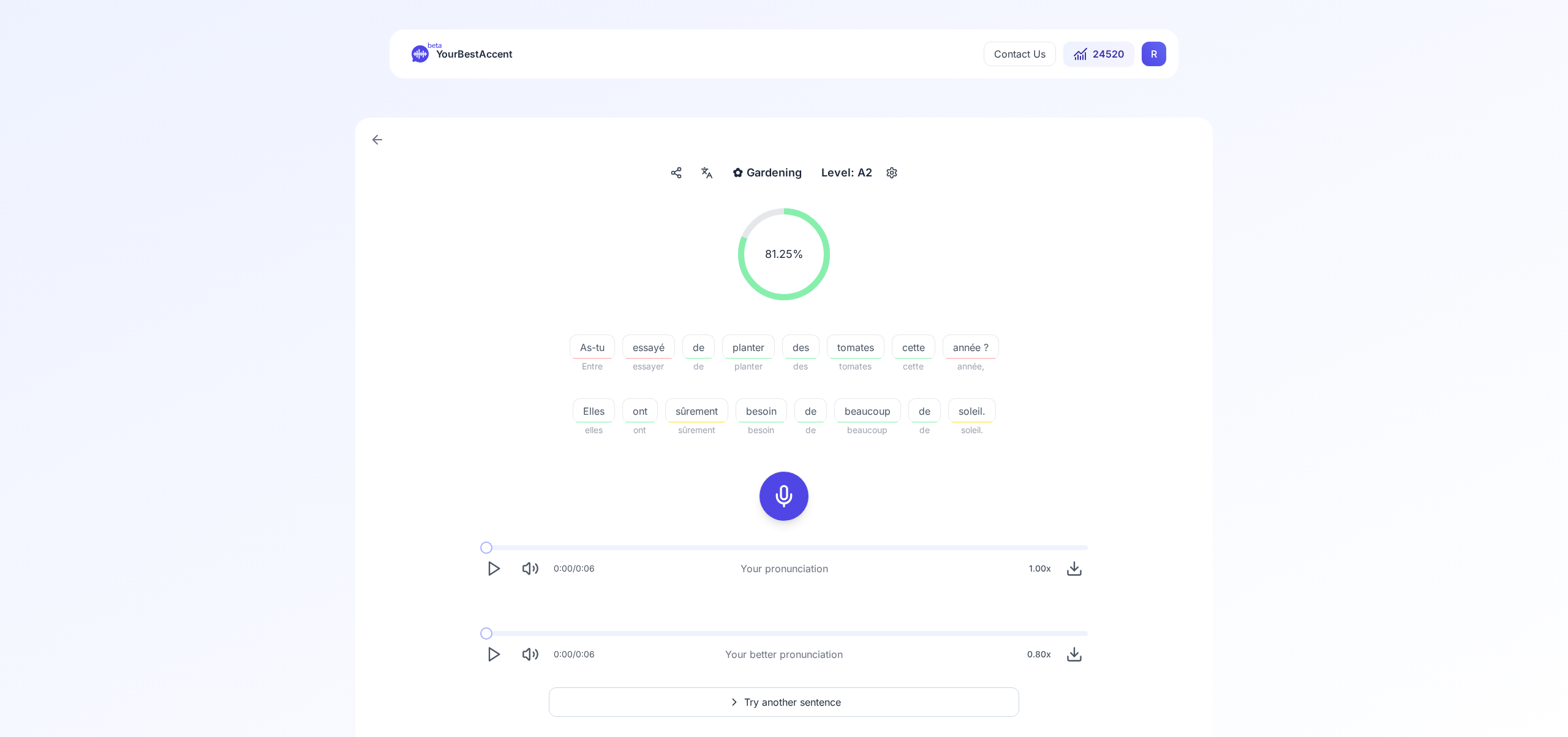
scroll to position [48, 0]
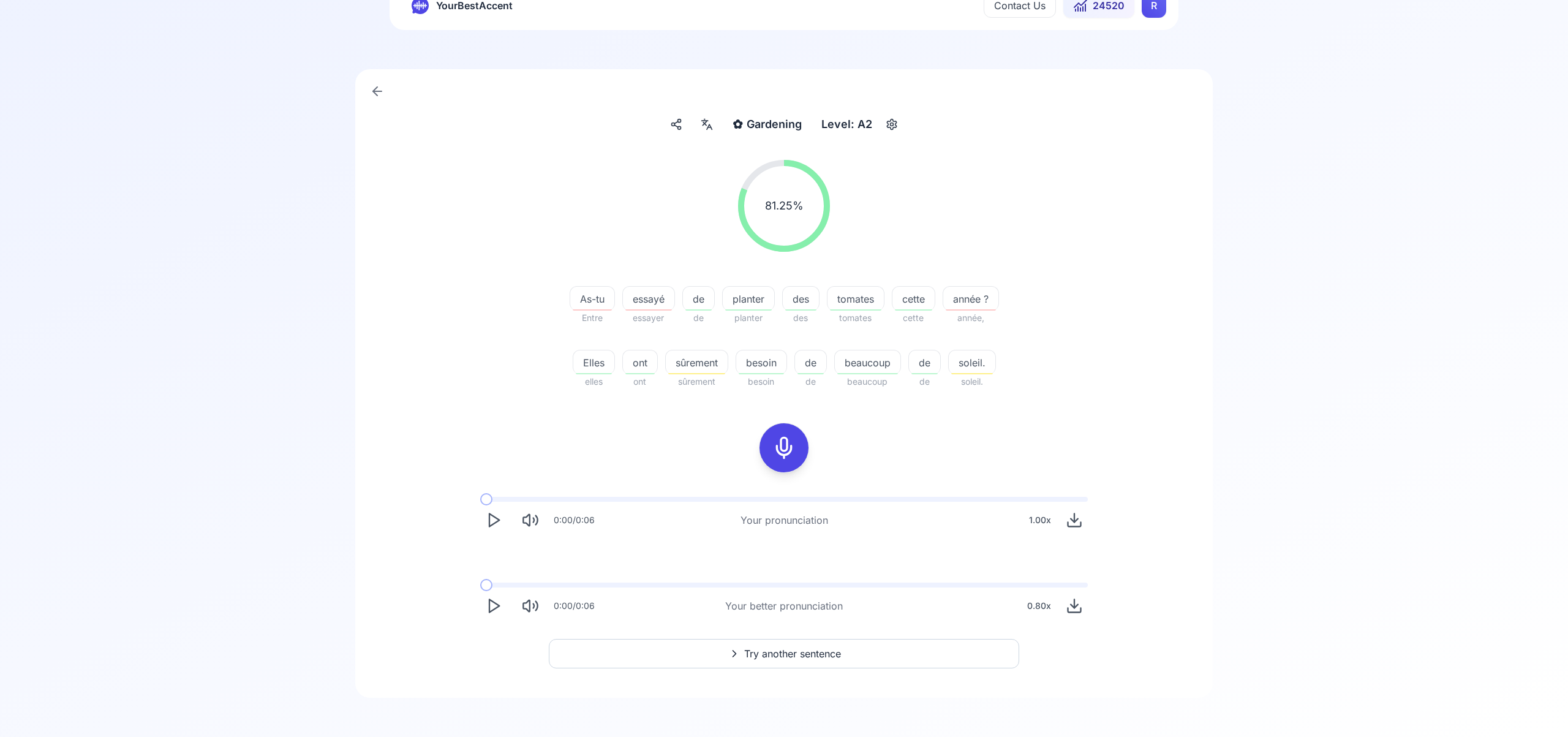
click at [784, 657] on span "Try another sentence" at bounding box center [793, 654] width 97 height 15
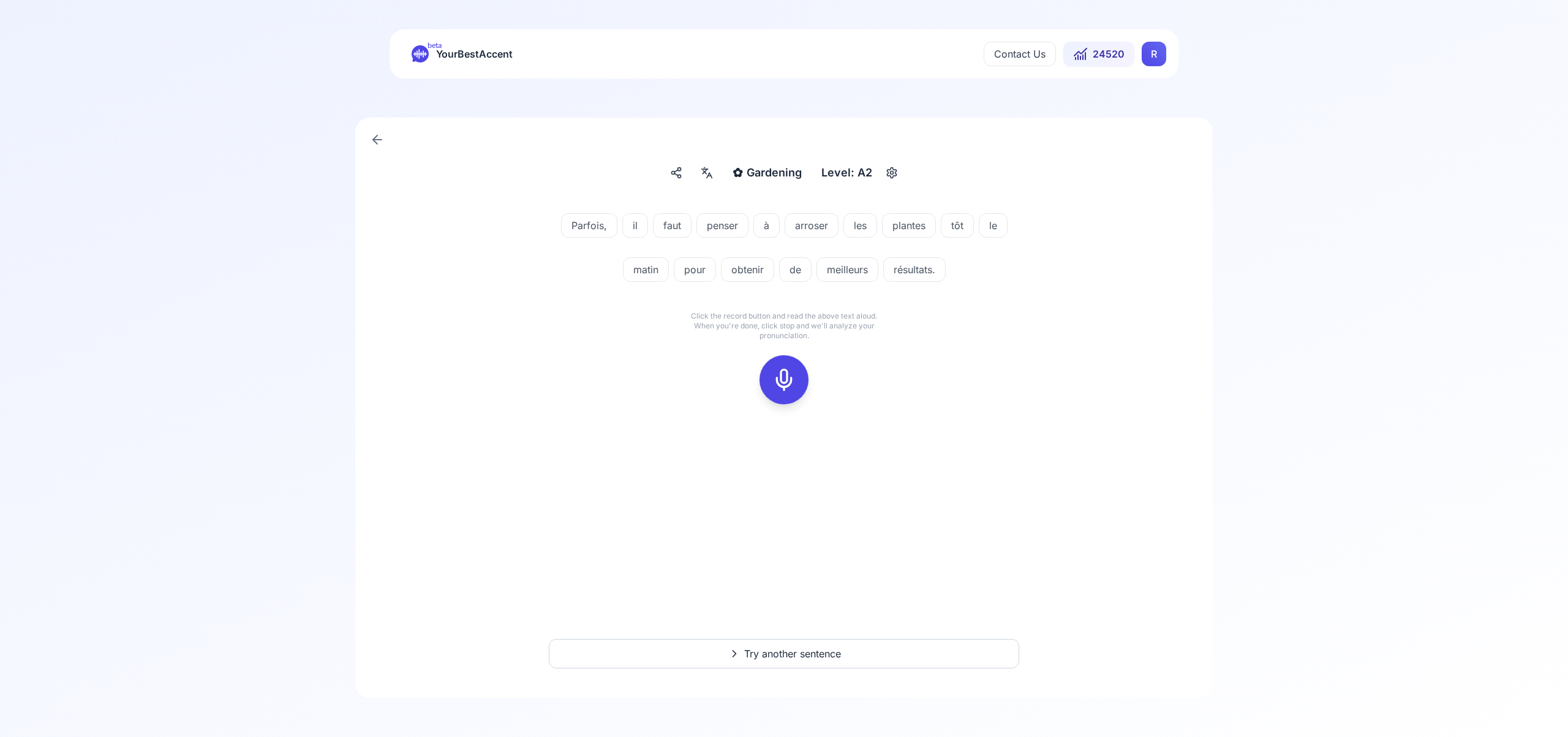
click at [781, 374] on icon at bounding box center [784, 380] width 25 height 25
click at [784, 377] on icon at bounding box center [784, 380] width 25 height 25
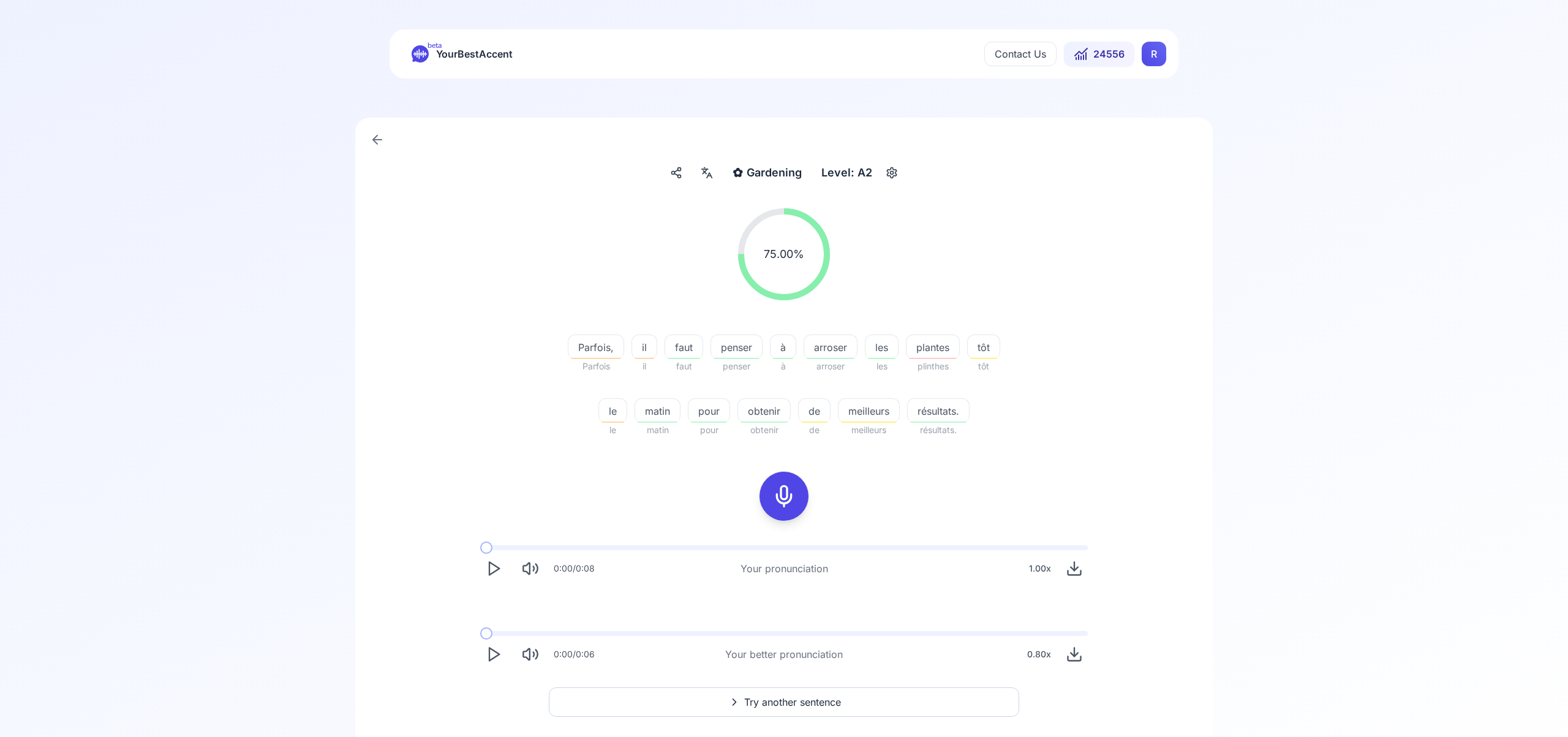
click at [809, 704] on span "Try another sentence" at bounding box center [793, 702] width 97 height 15
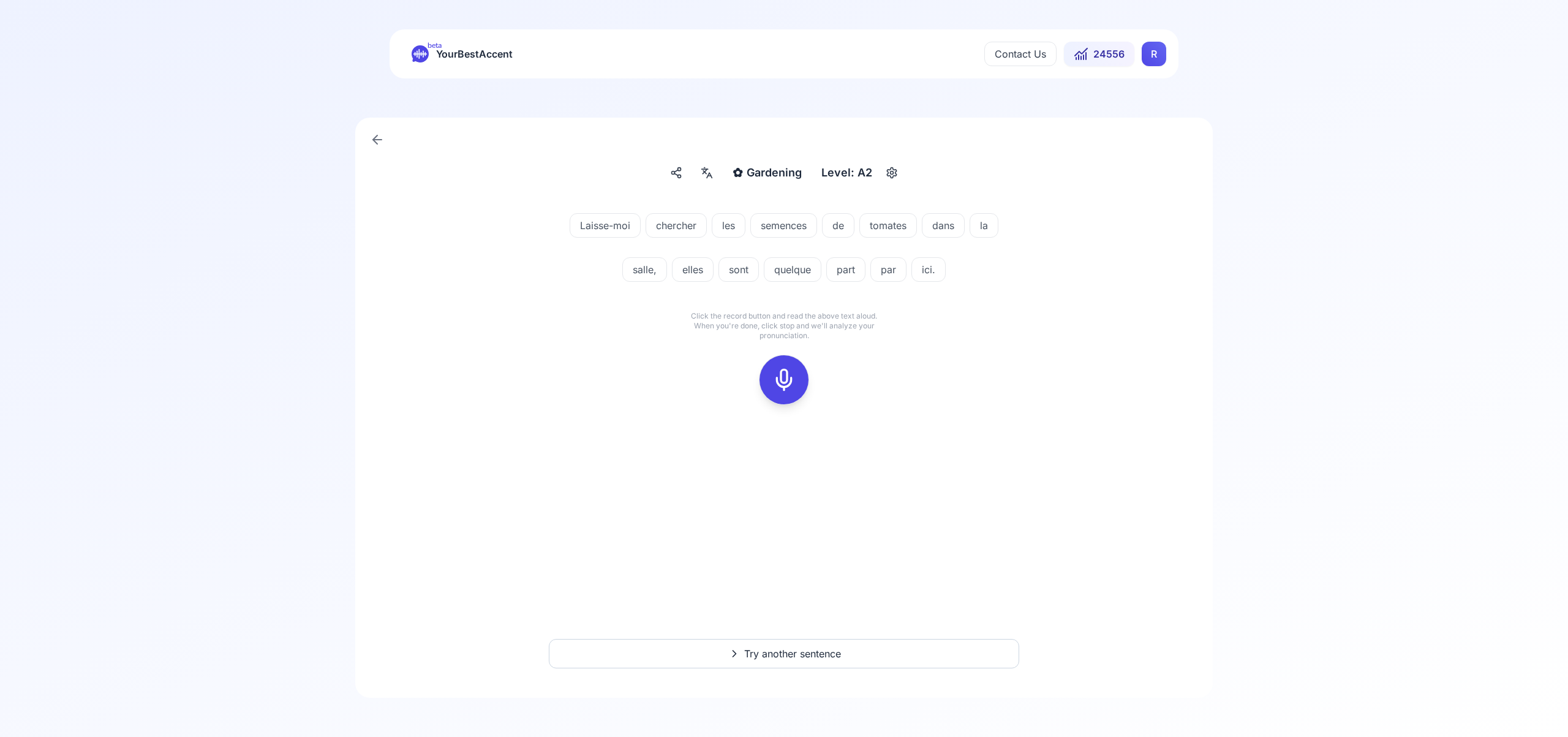
click at [788, 379] on icon at bounding box center [784, 380] width 25 height 25
click at [782, 383] on icon at bounding box center [784, 380] width 25 height 25
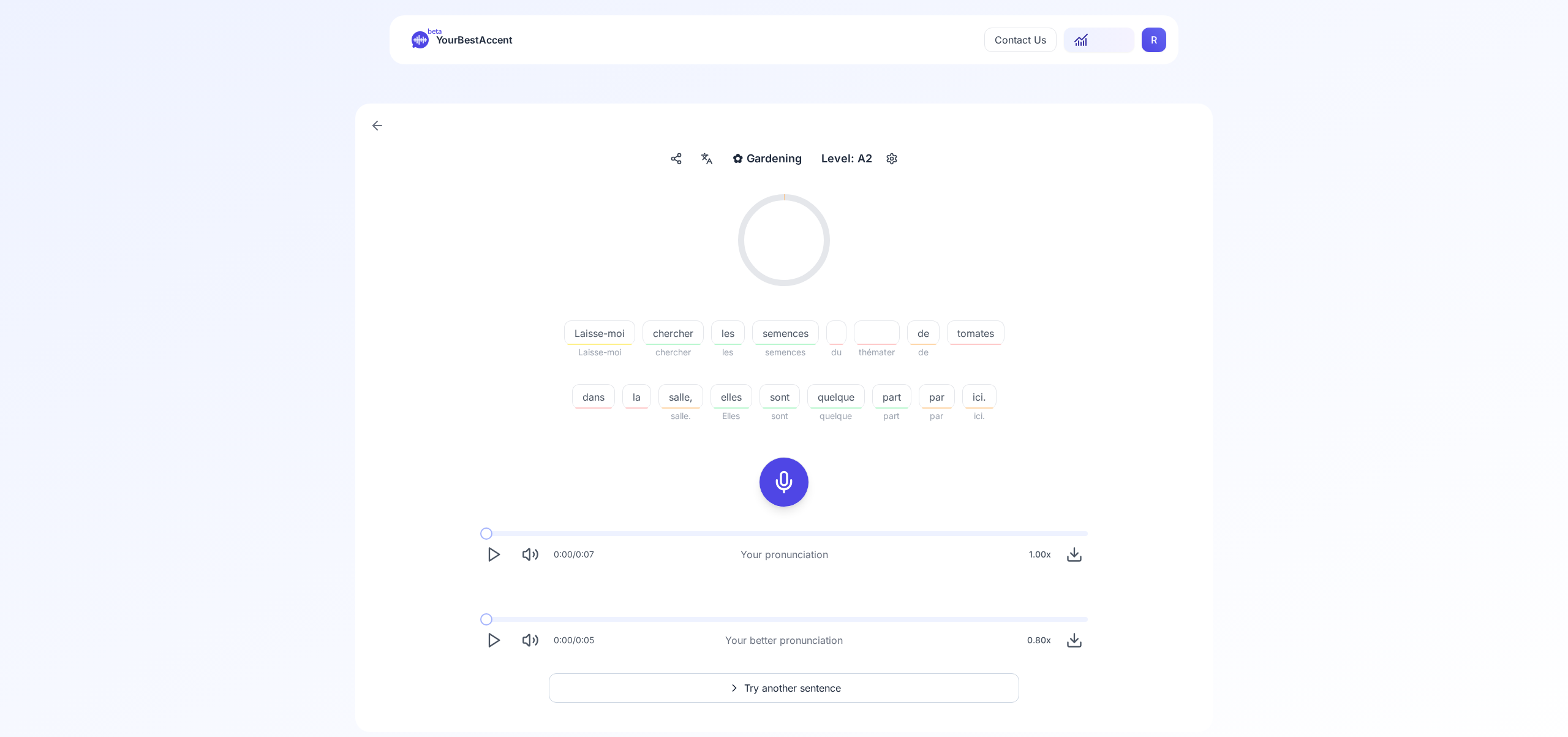
scroll to position [18, 0]
click at [822, 686] on span "Try another sentence" at bounding box center [793, 684] width 97 height 15
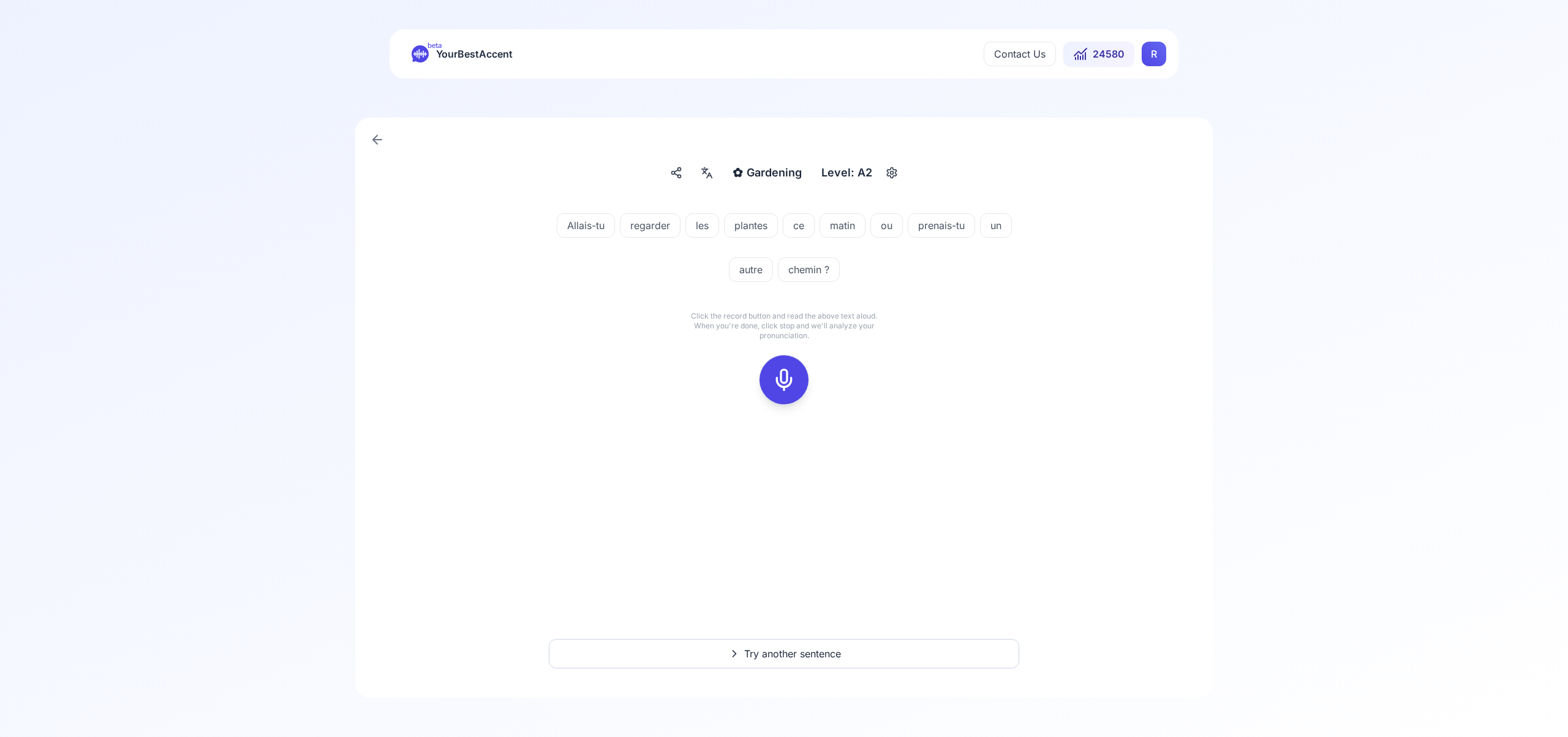
click at [782, 379] on icon at bounding box center [784, 380] width 25 height 25
click at [781, 378] on icon at bounding box center [784, 380] width 25 height 25
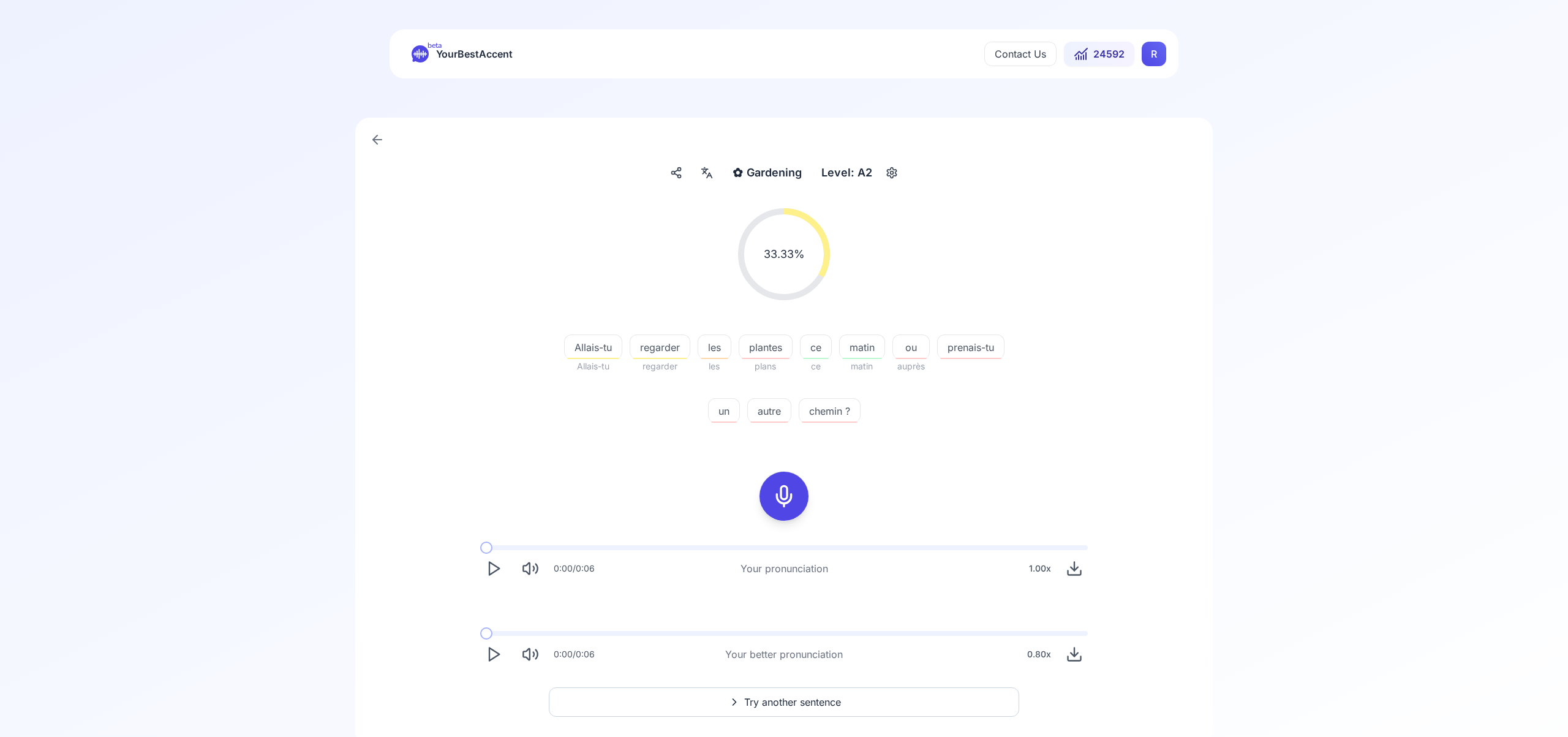
click at [830, 703] on span "Try another sentence" at bounding box center [793, 702] width 97 height 15
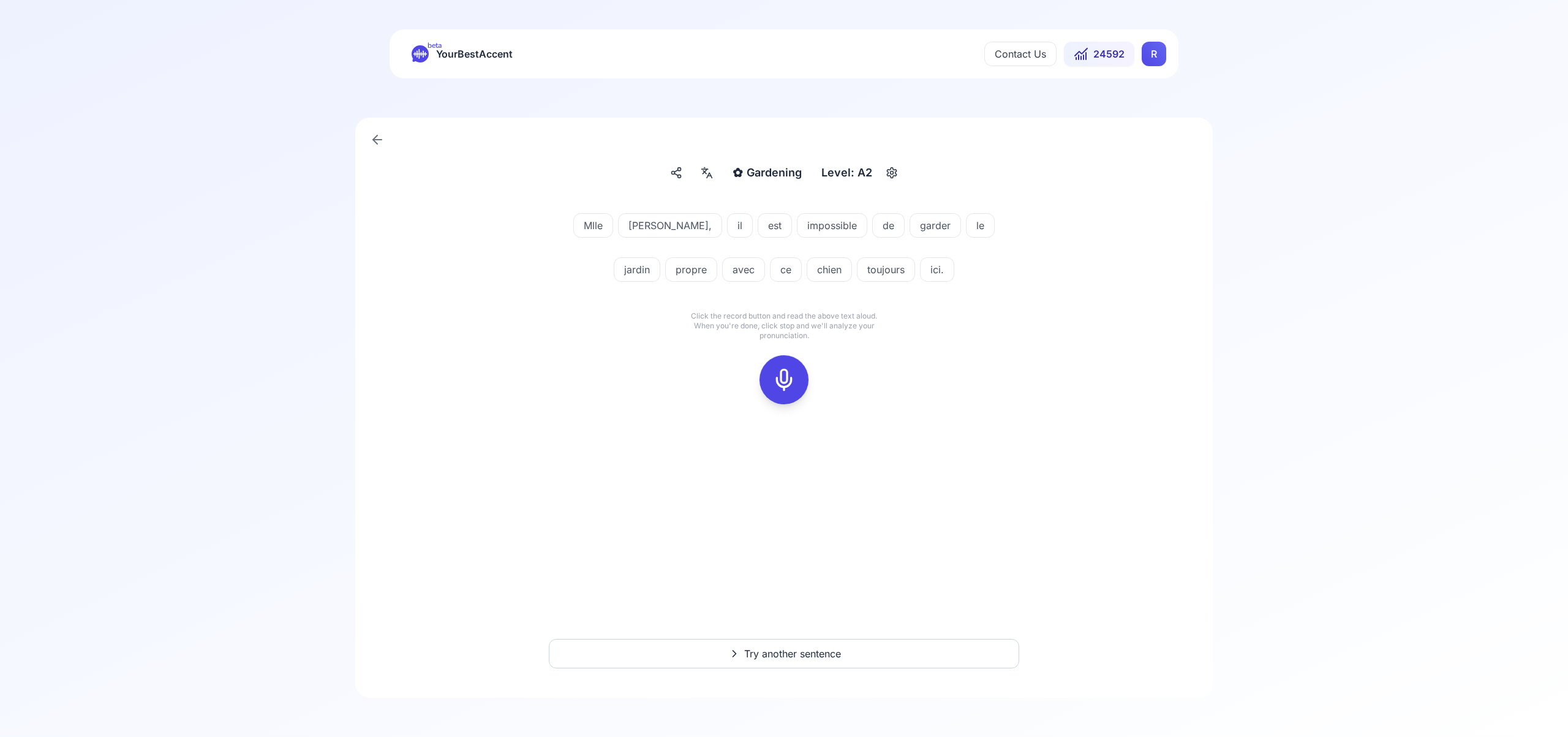
click at [781, 390] on icon at bounding box center [784, 380] width 25 height 25
click at [784, 394] on div at bounding box center [784, 380] width 29 height 49
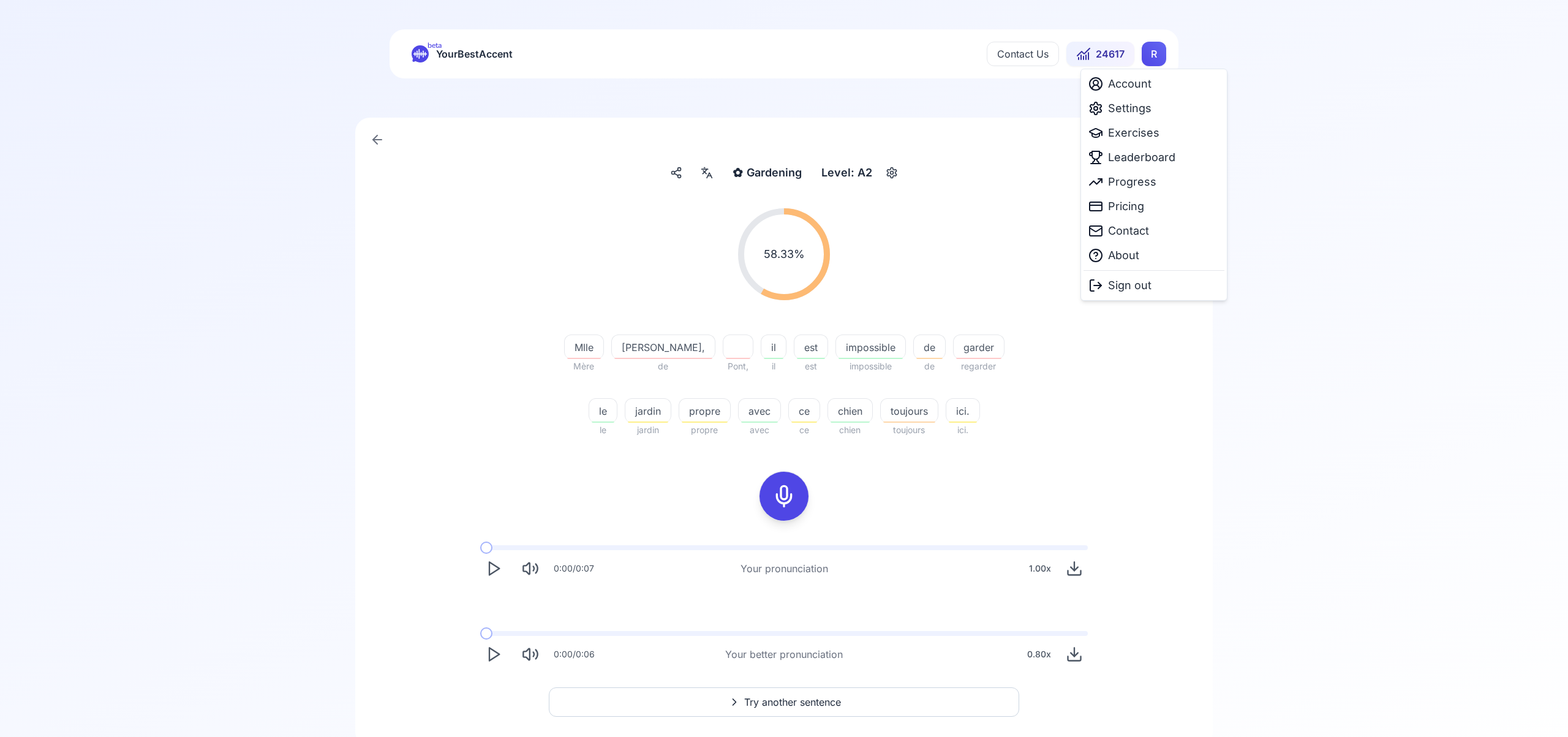
click at [1155, 60] on html "beta YourBestAccent Contact Us 24617 R ✿ Gardening Gardening Level: A2 58.33 % …" at bounding box center [784, 368] width 1568 height 737
click at [1136, 113] on span "Settings" at bounding box center [1130, 108] width 44 height 17
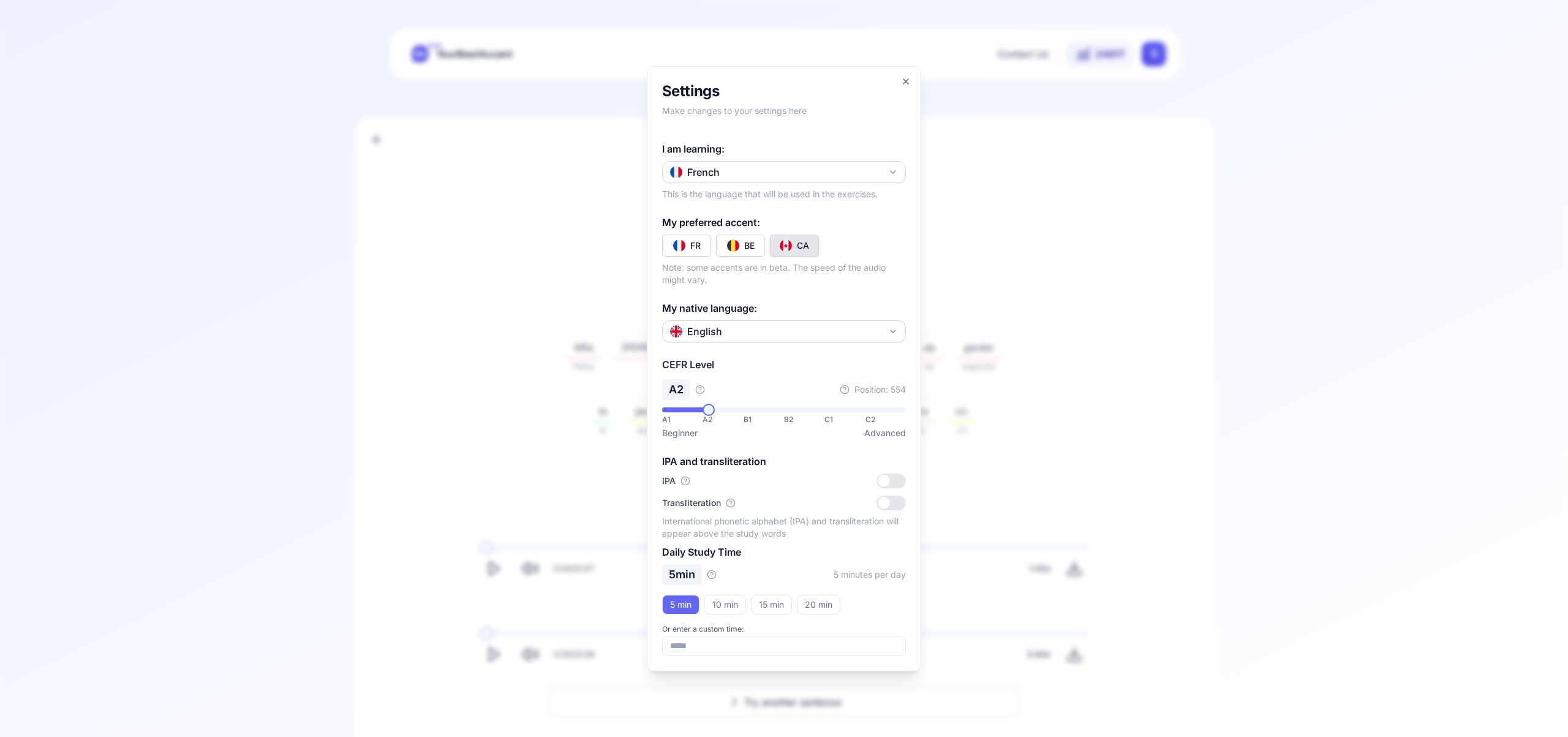
click at [889, 172] on icon "button" at bounding box center [893, 172] width 10 height 10
click at [765, 319] on div "Russian" at bounding box center [784, 315] width 238 height 22
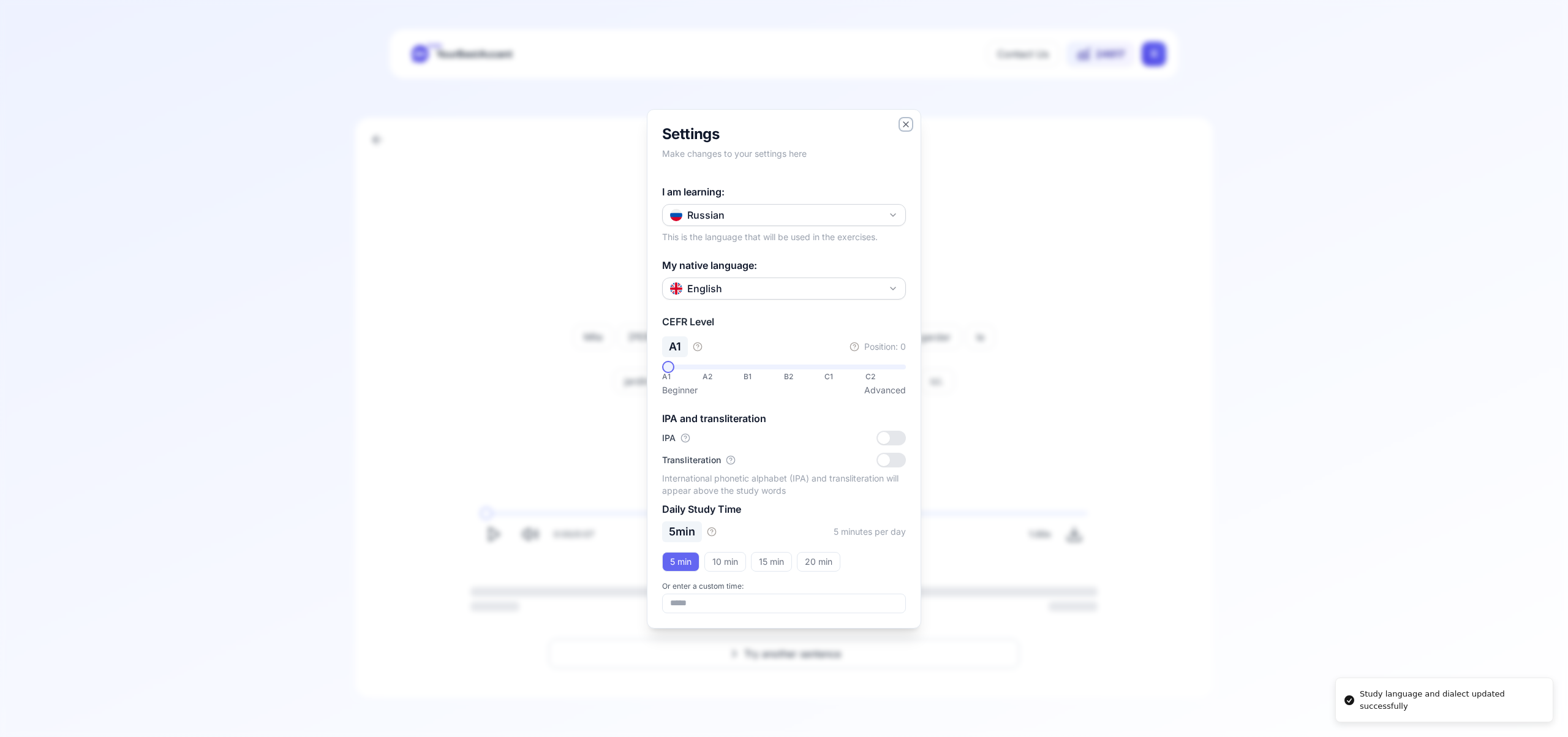
click at [901, 125] on icon "button" at bounding box center [906, 124] width 10 height 10
